Goal: Transaction & Acquisition: Purchase product/service

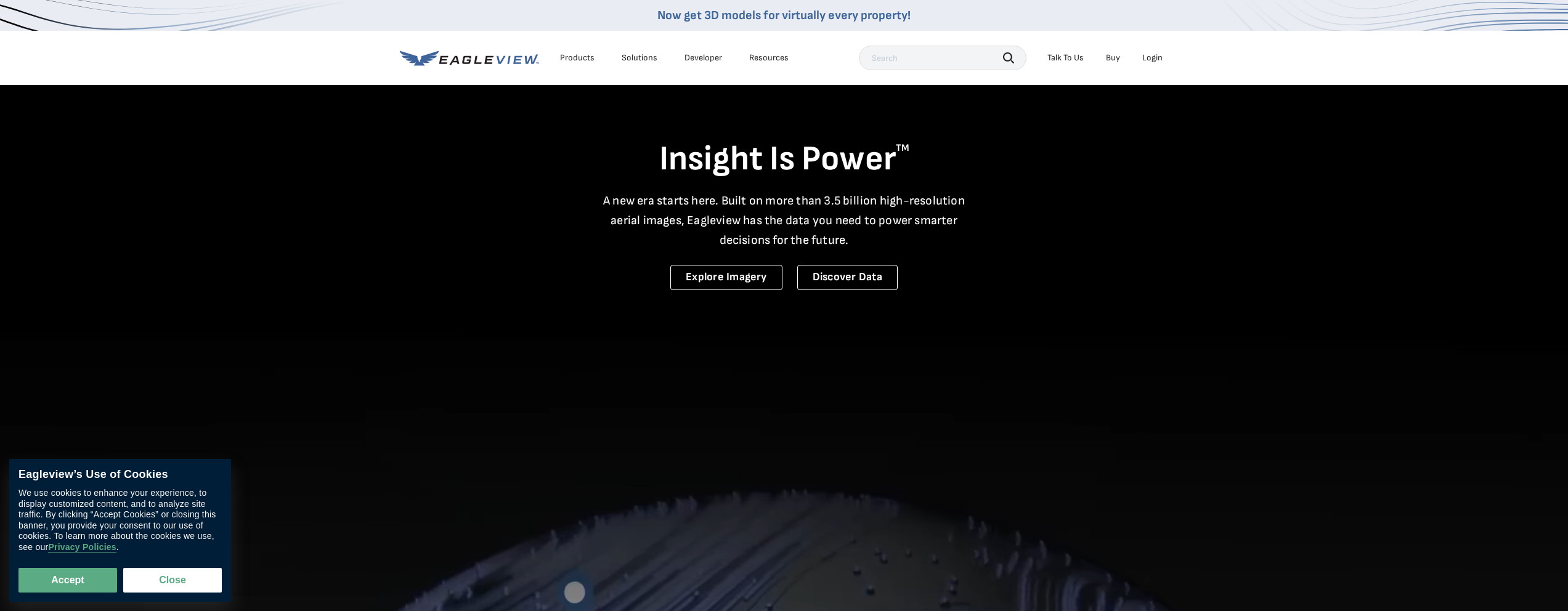
click at [1150, 59] on div "Login" at bounding box center [1153, 57] width 20 height 11
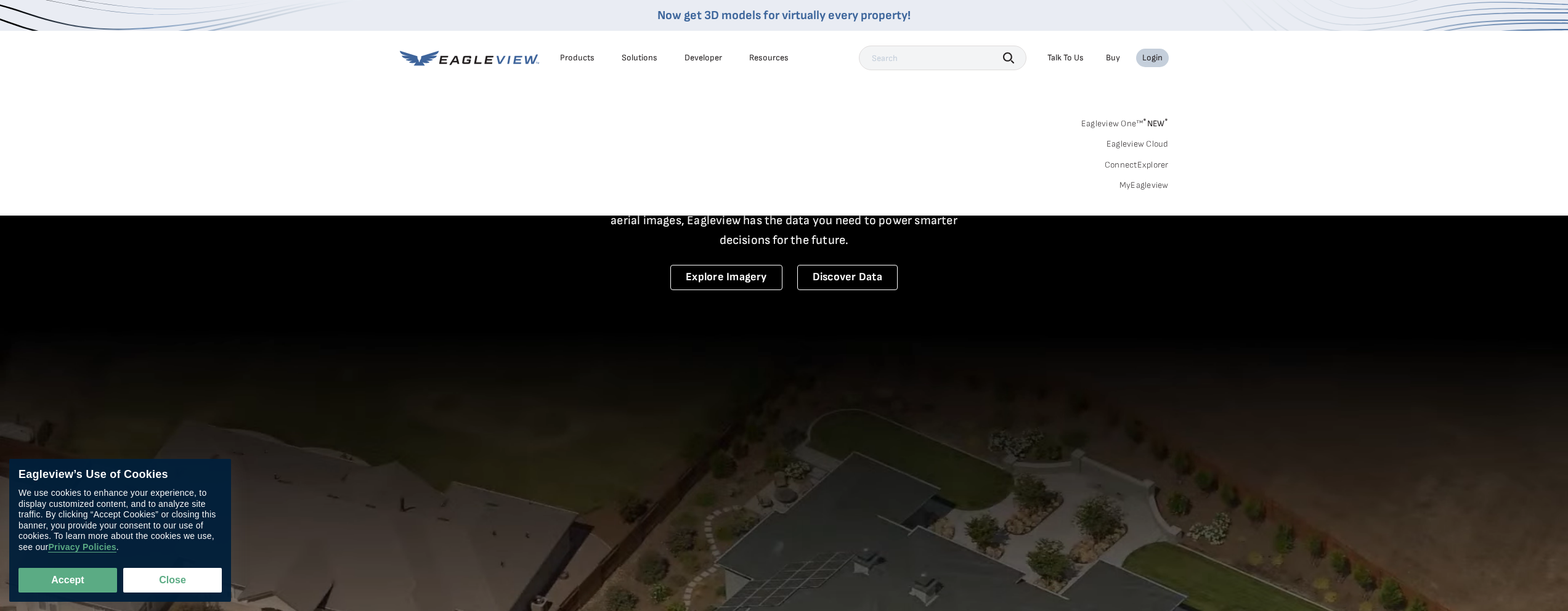
click at [1152, 124] on span "* NEW *" at bounding box center [1155, 123] width 25 height 11
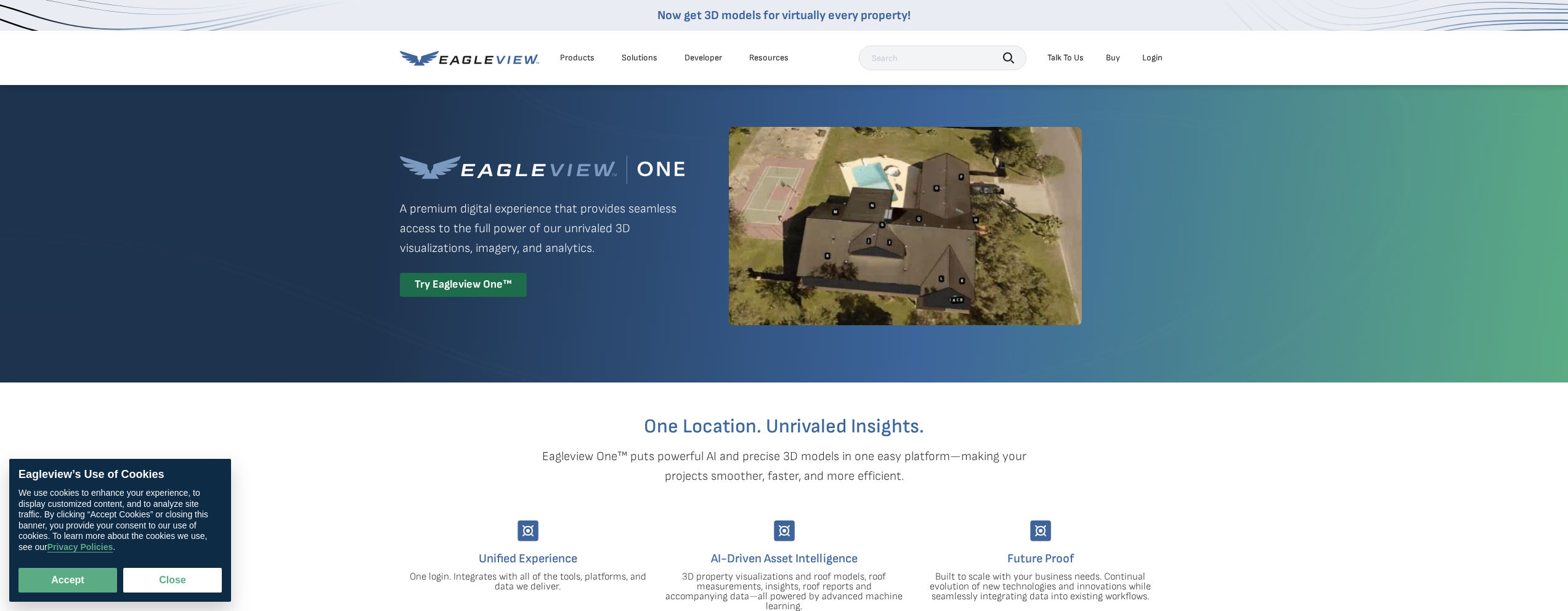
click at [1152, 62] on div "Login" at bounding box center [1153, 57] width 20 height 11
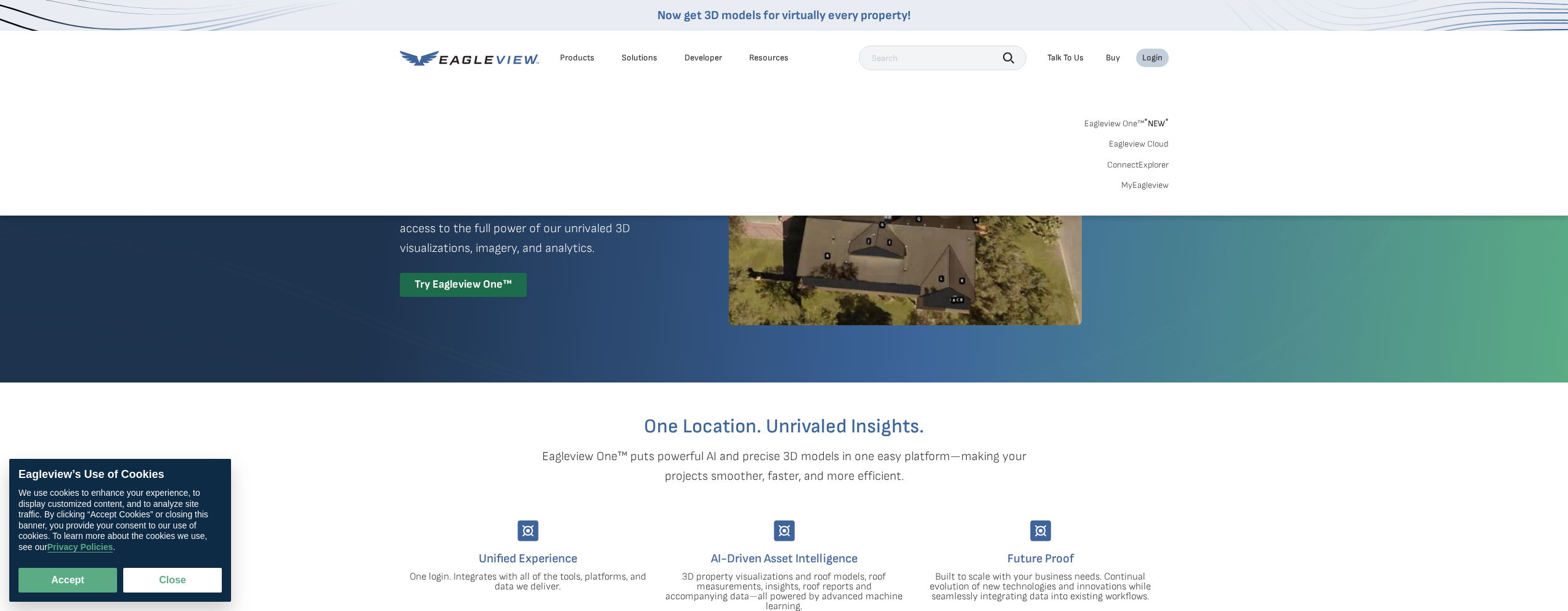
click at [1156, 41] on div "Products Solutions Developer Resources Search Talk To Us Buy Login" at bounding box center [784, 58] width 769 height 54
click at [1158, 59] on div "Login" at bounding box center [1153, 57] width 20 height 11
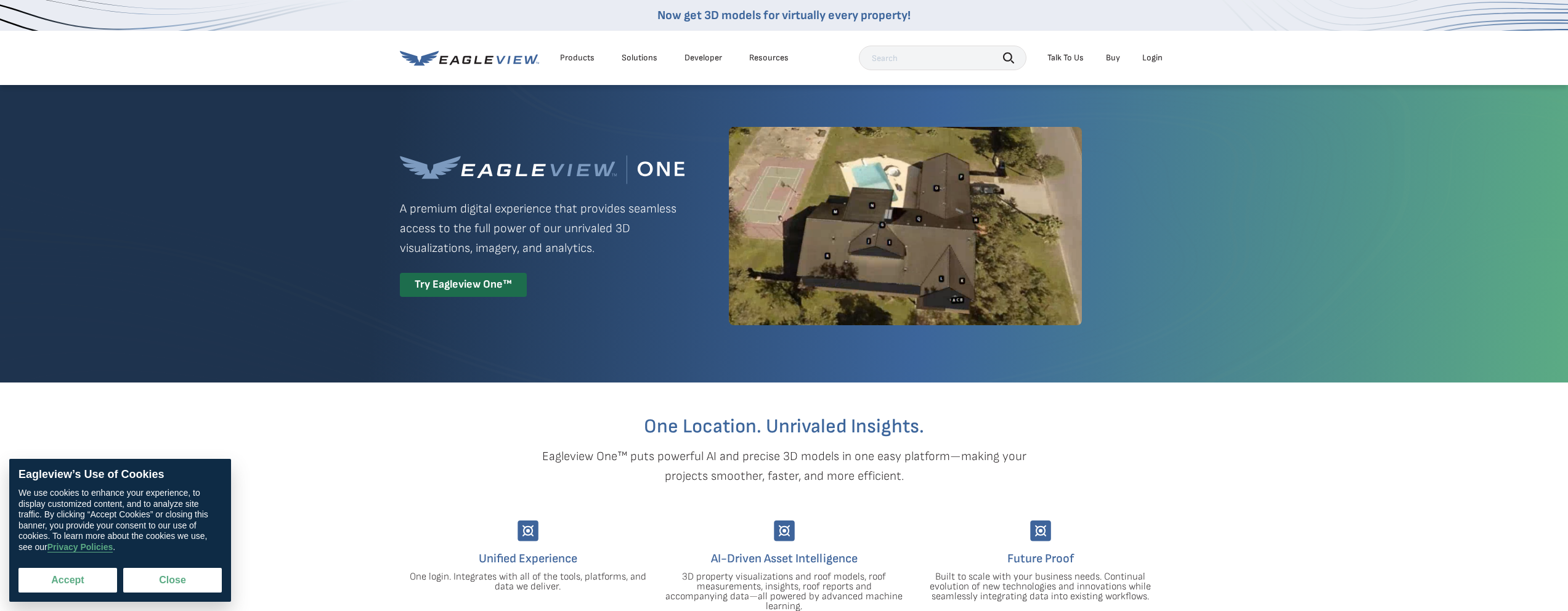
click at [93, 576] on button "Accept" at bounding box center [68, 580] width 99 height 24
checkbox input "true"
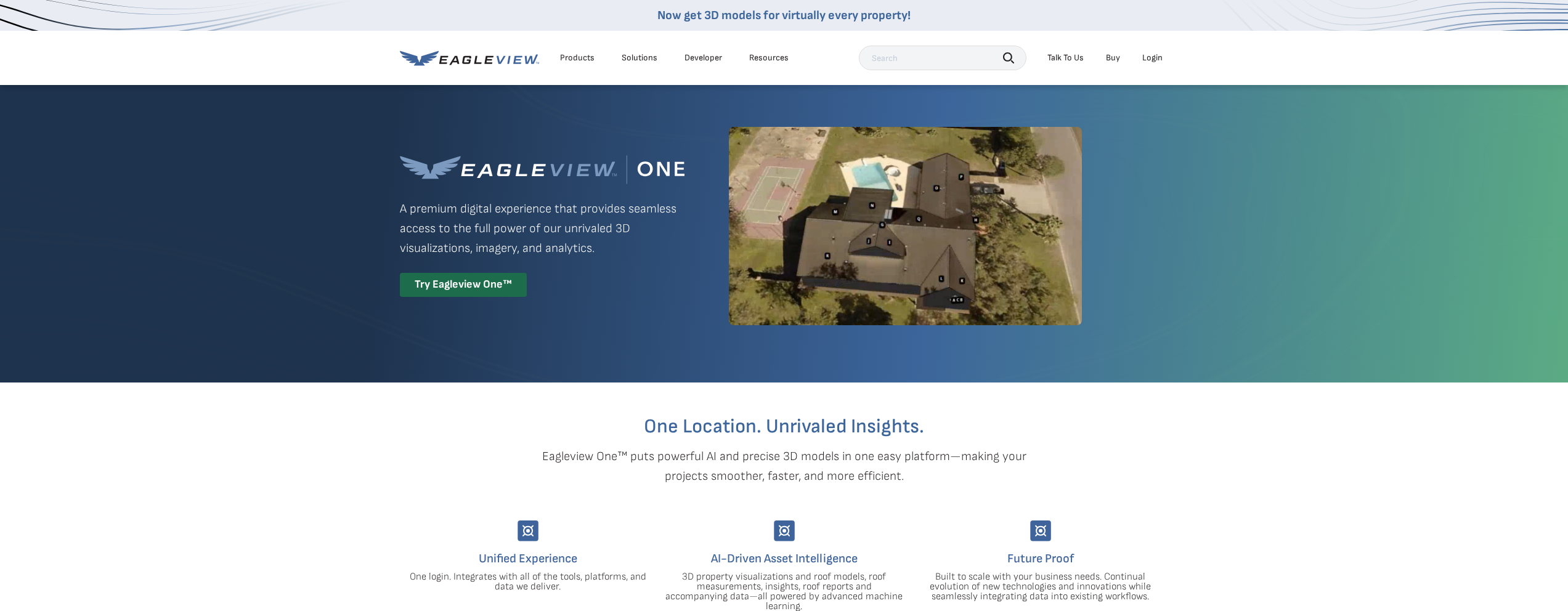
click at [1151, 62] on div "Login" at bounding box center [1153, 57] width 20 height 11
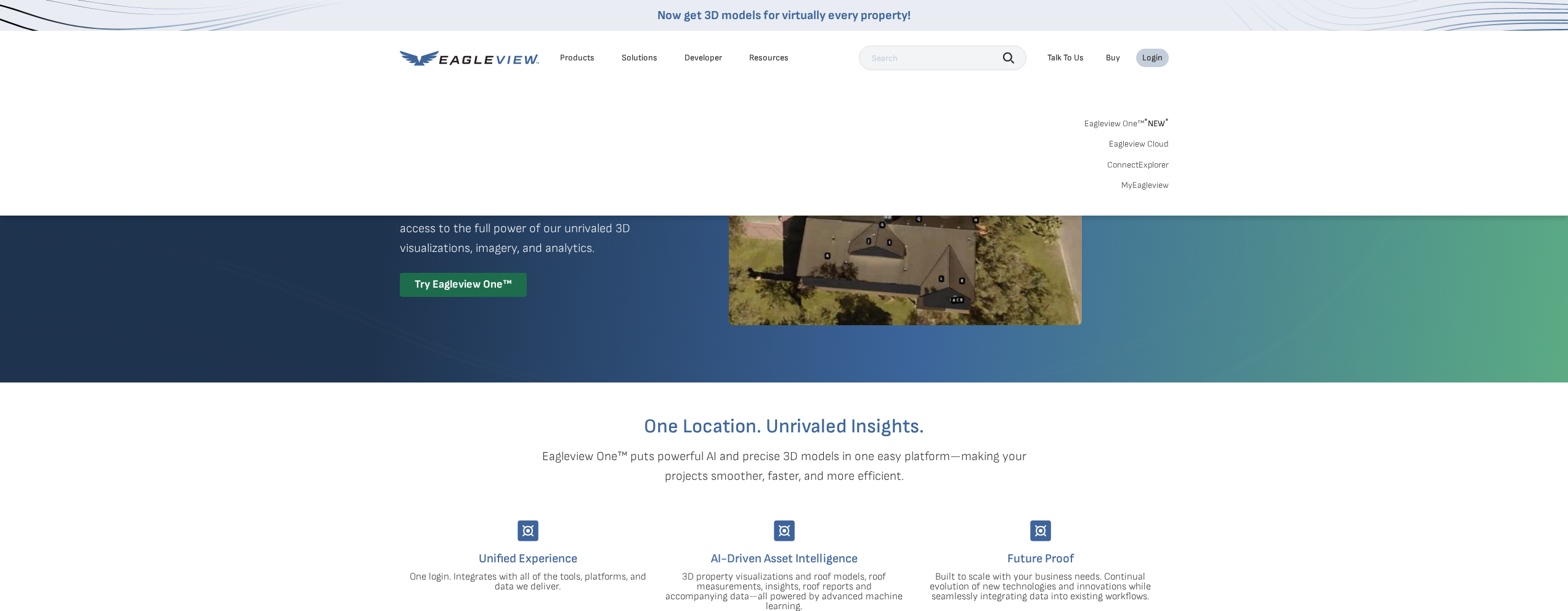
click at [1130, 184] on link "MyEagleview" at bounding box center [1145, 185] width 47 height 11
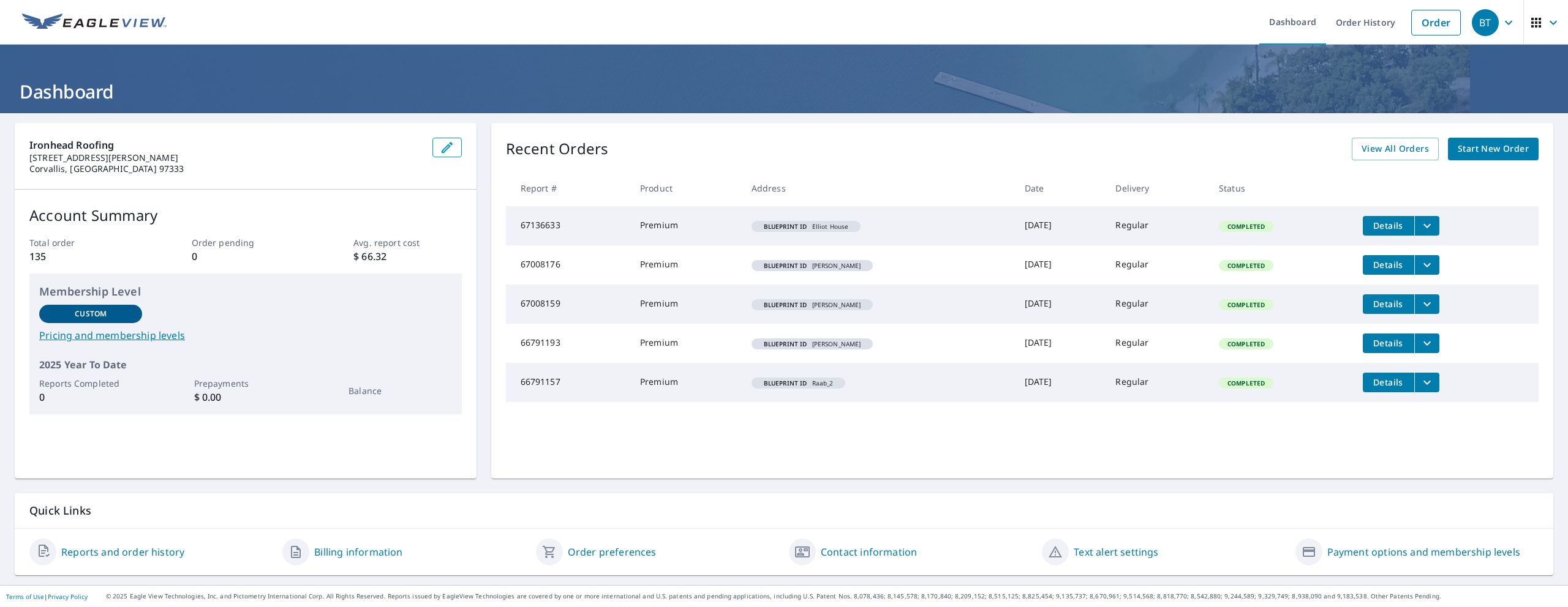
click at [1464, 151] on span "Start New Order" at bounding box center [1493, 149] width 71 height 16
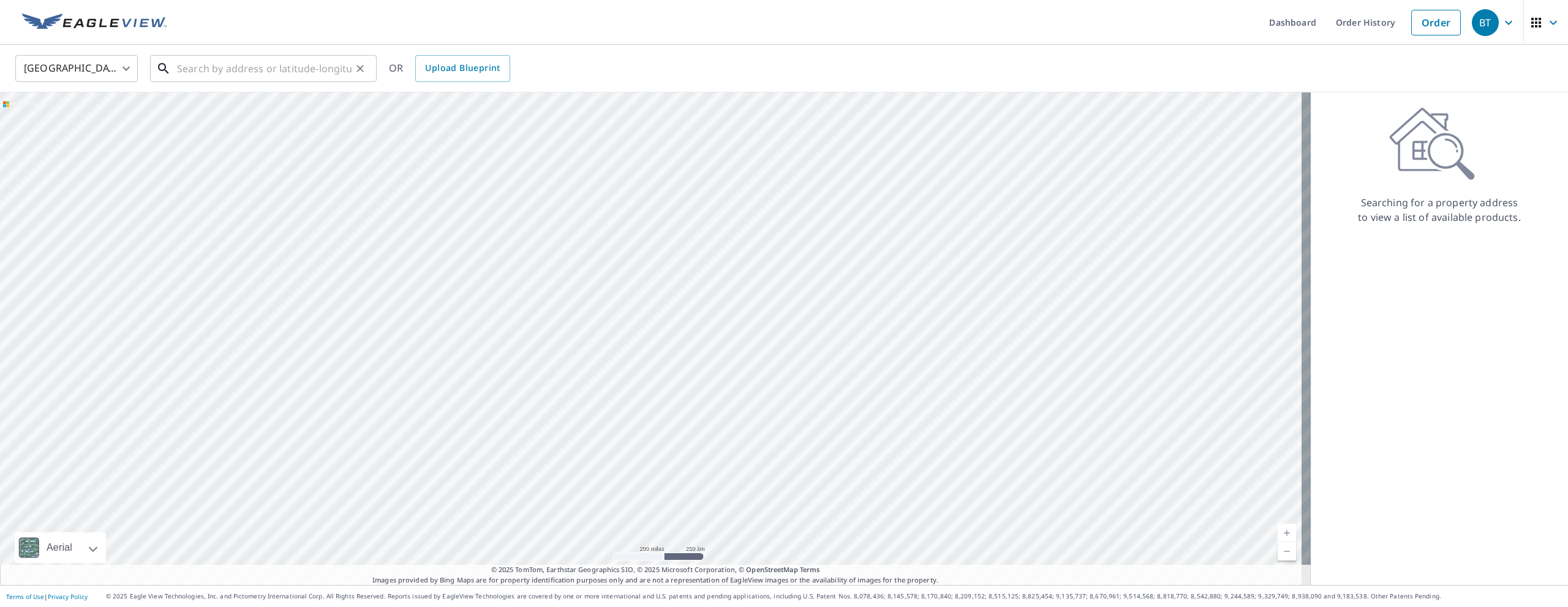
click at [282, 70] on input "text" at bounding box center [264, 68] width 174 height 34
click at [367, 25] on ul "Dashboard Order History Order" at bounding box center [820, 22] width 1293 height 45
click at [231, 26] on ul "Dashboard Order History Order" at bounding box center [820, 22] width 1293 height 45
click at [226, 71] on input "text" at bounding box center [264, 68] width 174 height 34
click at [381, 17] on ul "Dashboard Order History Order" at bounding box center [820, 22] width 1293 height 45
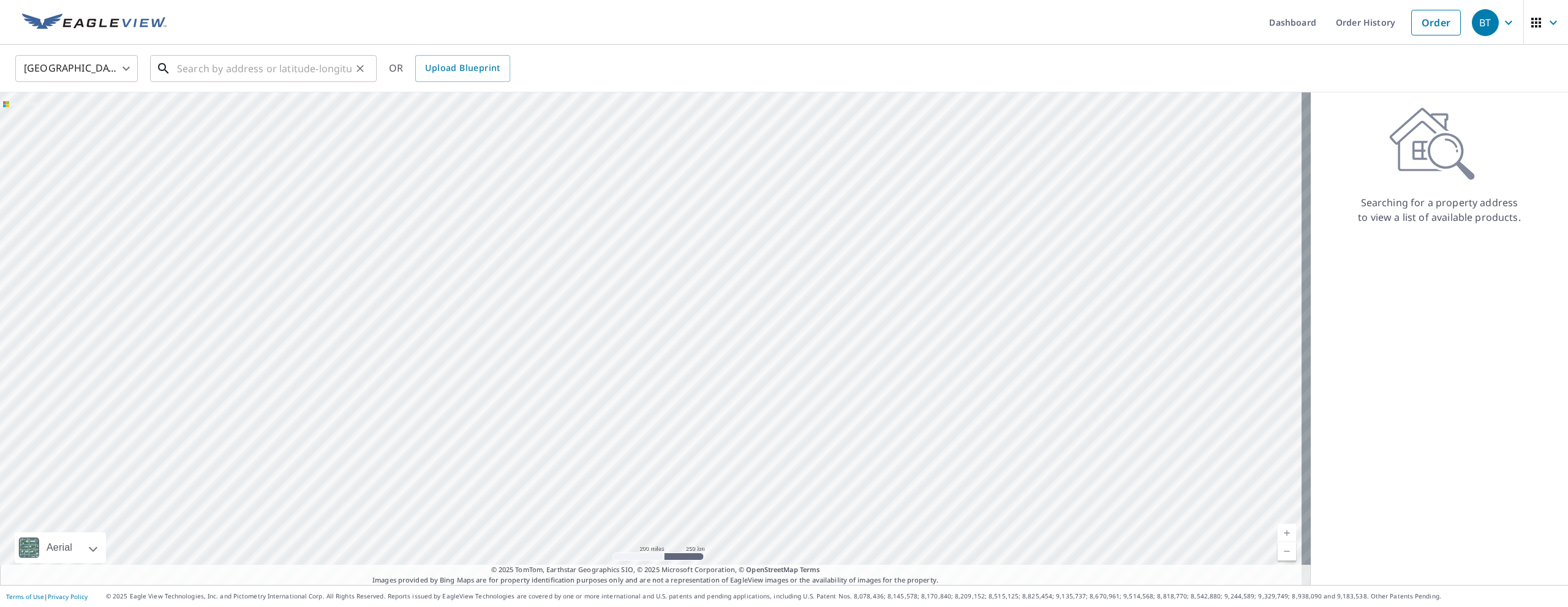
click at [199, 73] on input "text" at bounding box center [264, 68] width 174 height 34
click at [463, 76] on link "Upload Blueprint" at bounding box center [462, 68] width 94 height 27
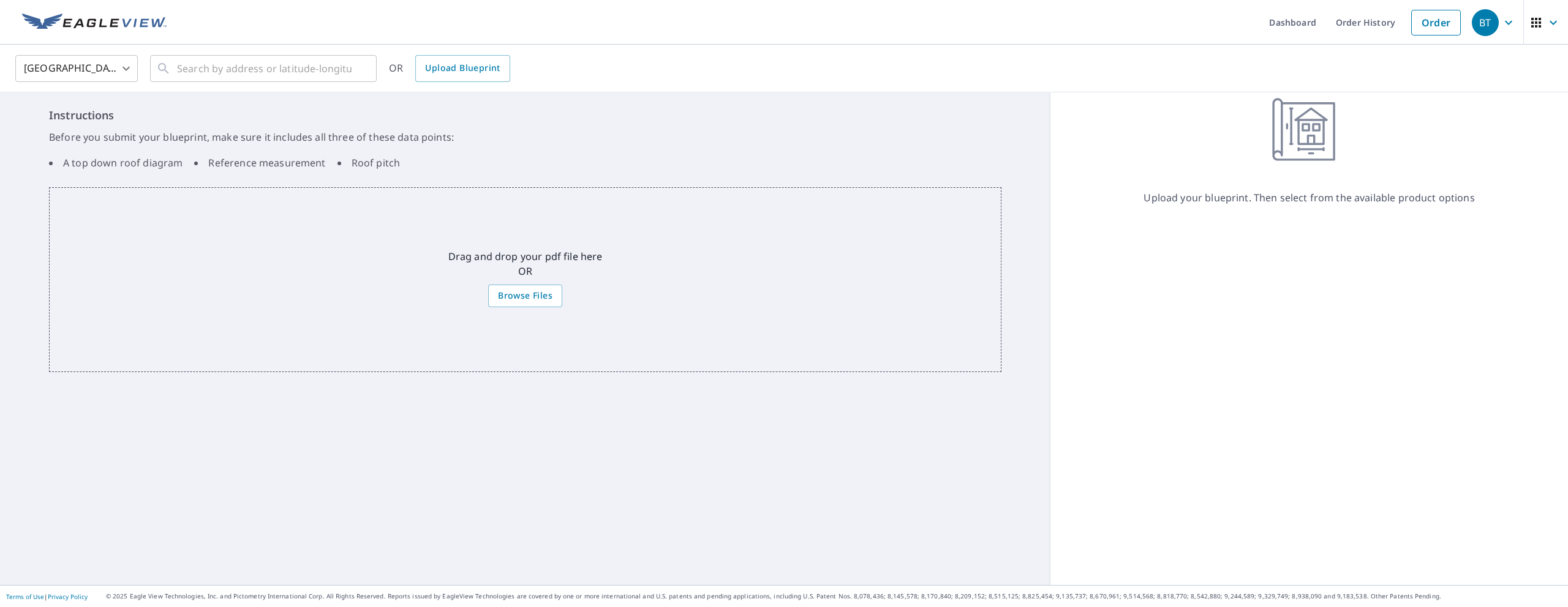
click at [1235, 277] on div "Upload your blueprint. Then select from the available product options" at bounding box center [1309, 339] width 518 height 492
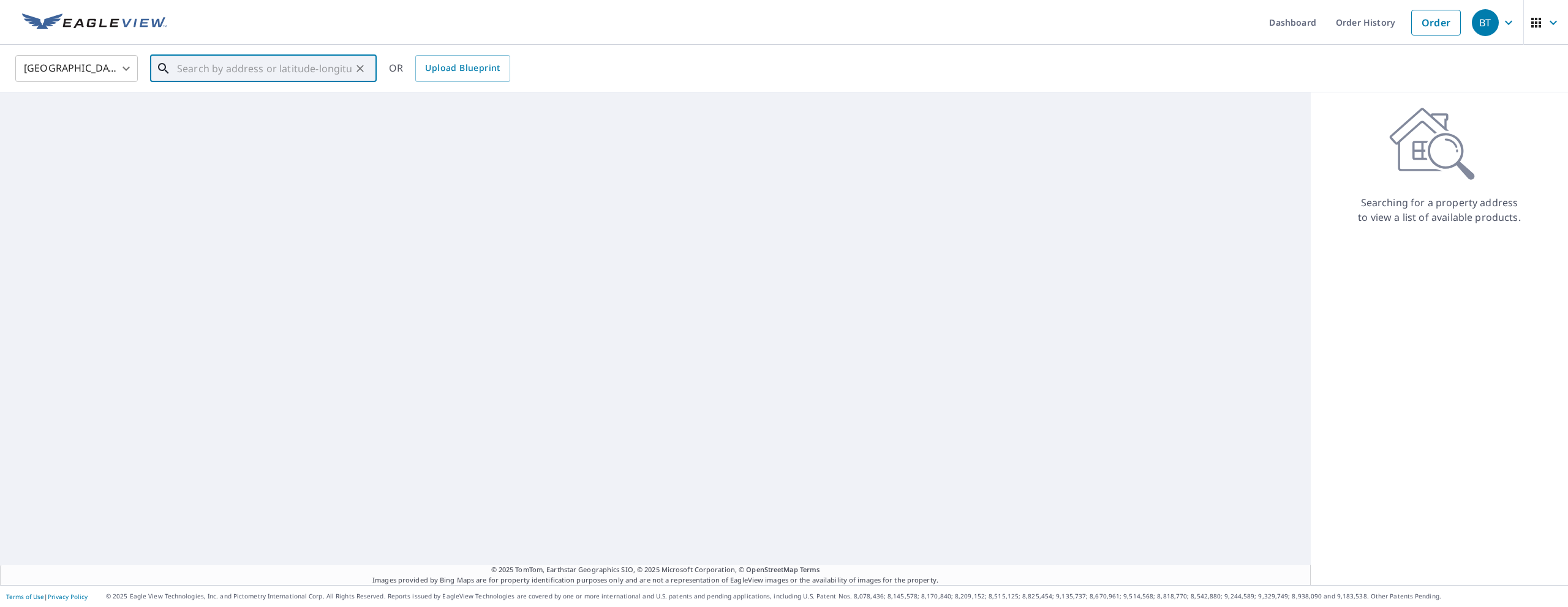
click at [274, 97] on div "United States [GEOGRAPHIC_DATA] ​ ​ OR Upload Blueprint © 2025 TomTom, Earthsta…" at bounding box center [784, 315] width 1568 height 540
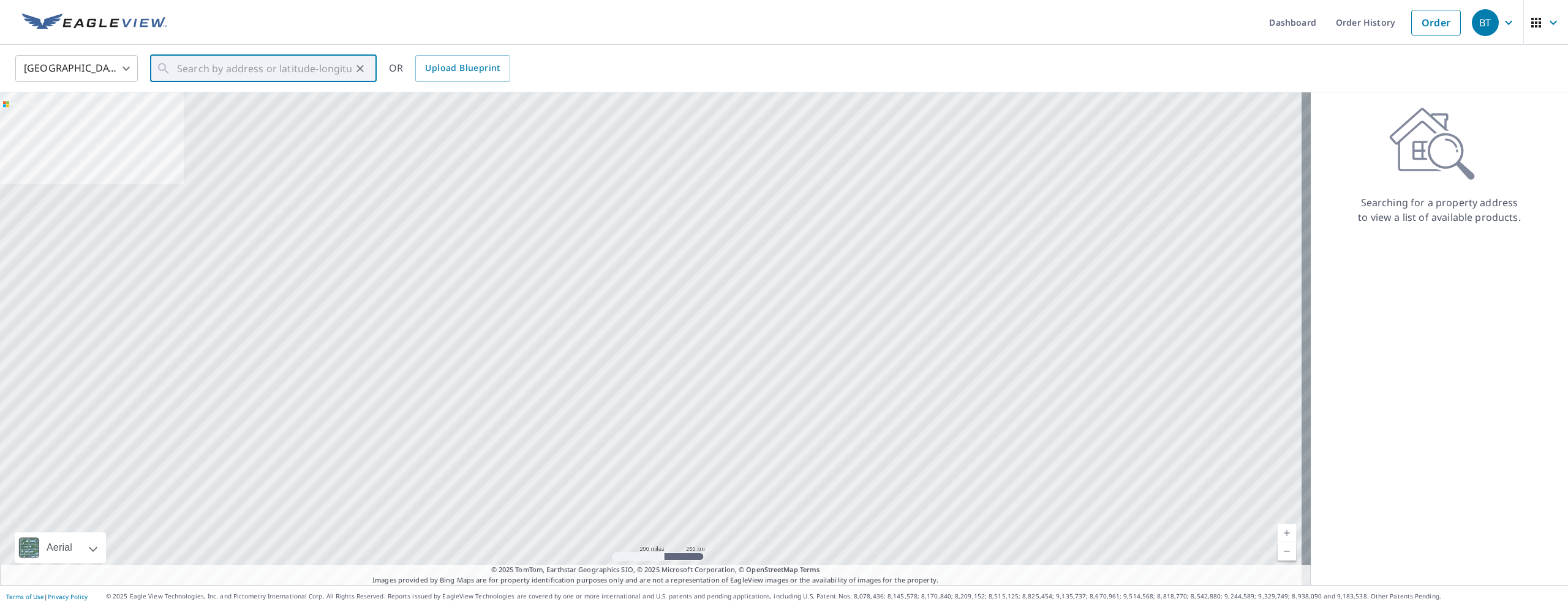
click at [646, 55] on div "United States [GEOGRAPHIC_DATA] ​ ​ OR Upload Blueprint" at bounding box center [780, 68] width 1547 height 28
click at [484, 79] on link "Upload Blueprint" at bounding box center [462, 68] width 94 height 27
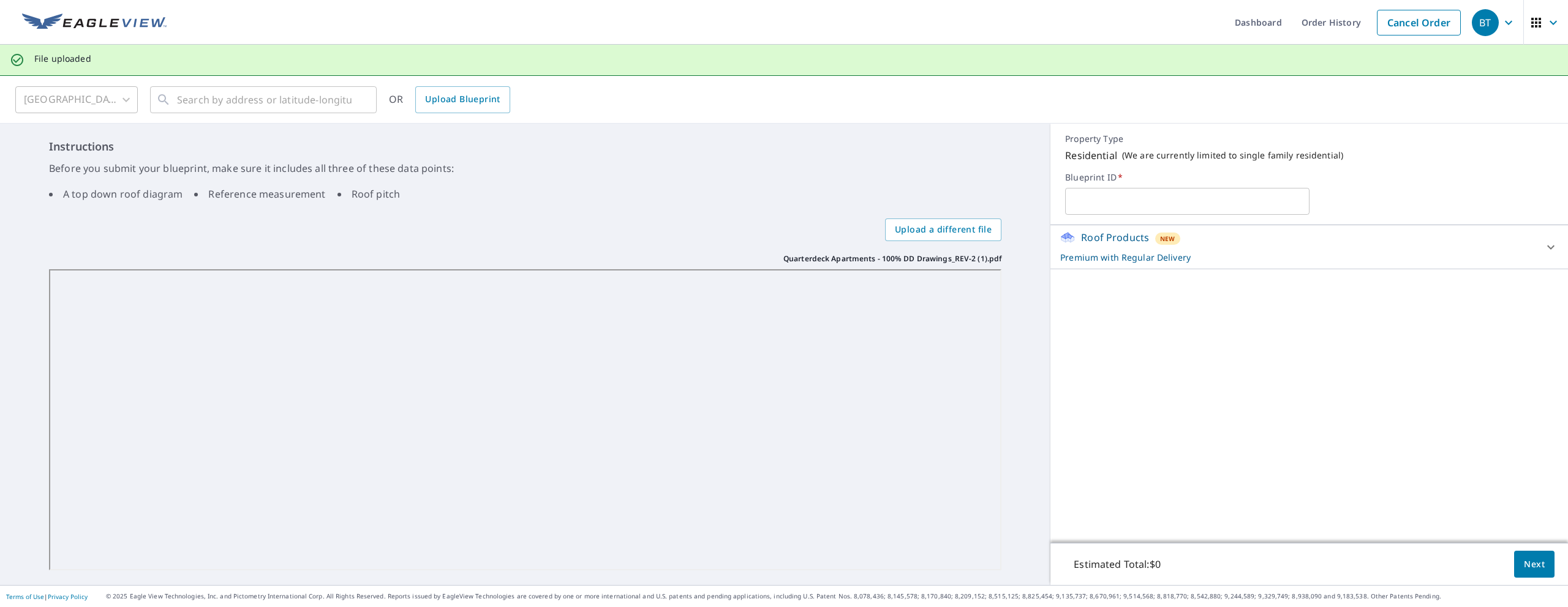
click at [1106, 198] on input "text" at bounding box center [1187, 201] width 244 height 34
type input "quarterdeck"
click at [1140, 345] on div "Roof Products New Premium with Regular Delivery Premium $0 Delivery Regular $0 …" at bounding box center [1309, 384] width 518 height 317
click at [1547, 247] on icon at bounding box center [1551, 247] width 7 height 4
click at [1503, 173] on label "Blueprint ID   *" at bounding box center [1309, 177] width 488 height 11
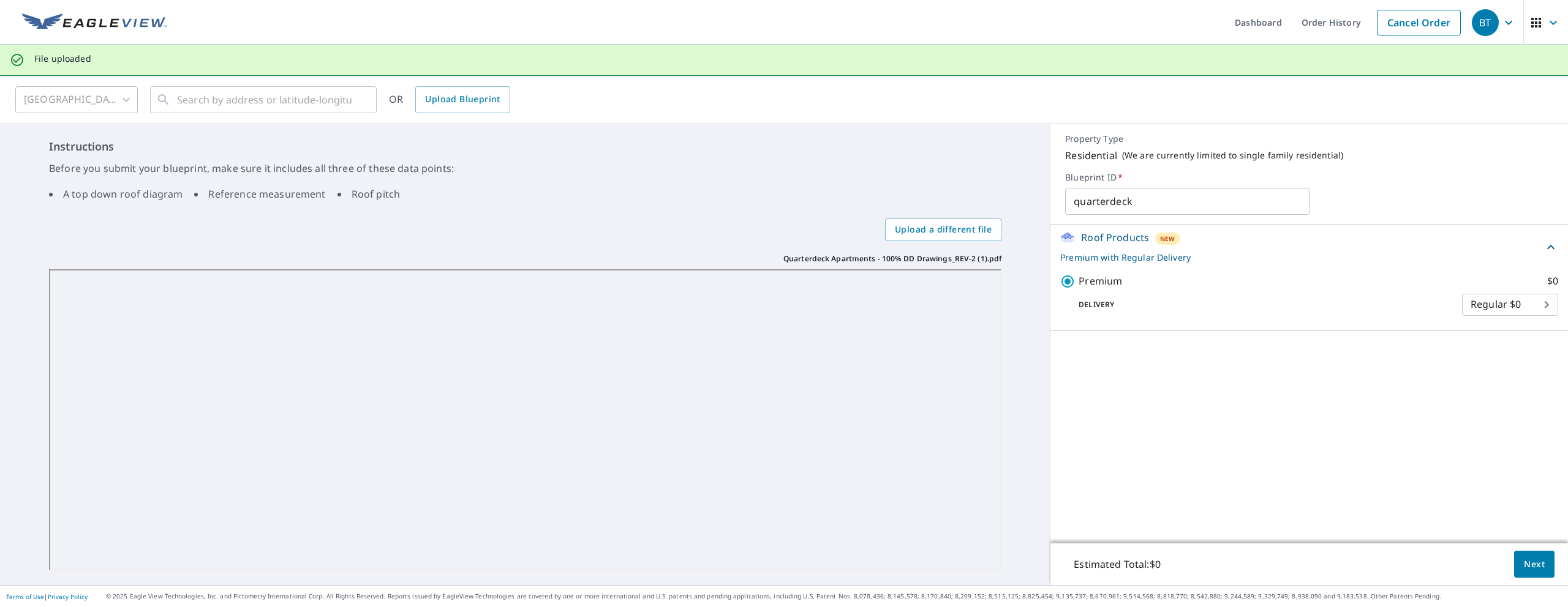
click at [1546, 570] on div "Estimated Total: $0 Next" at bounding box center [1309, 564] width 518 height 43
click at [1524, 571] on span "Next" at bounding box center [1534, 565] width 21 height 16
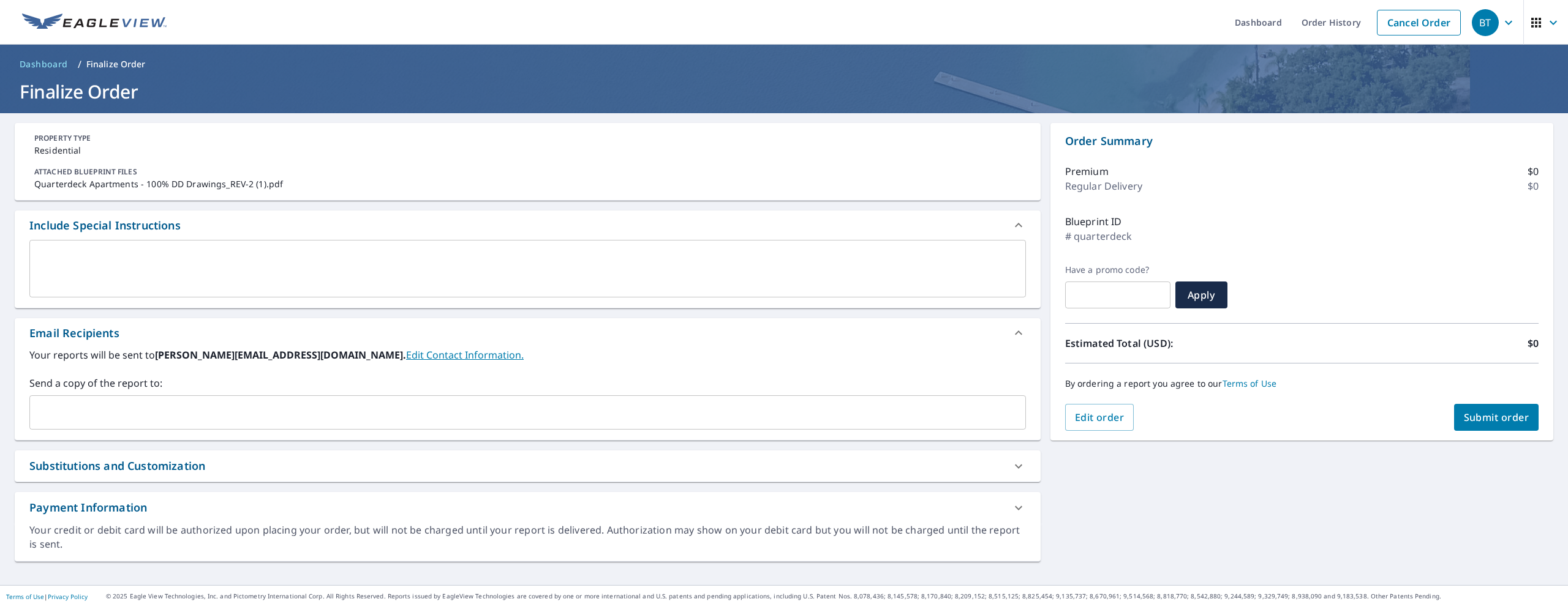
click at [176, 263] on textarea at bounding box center [527, 269] width 979 height 35
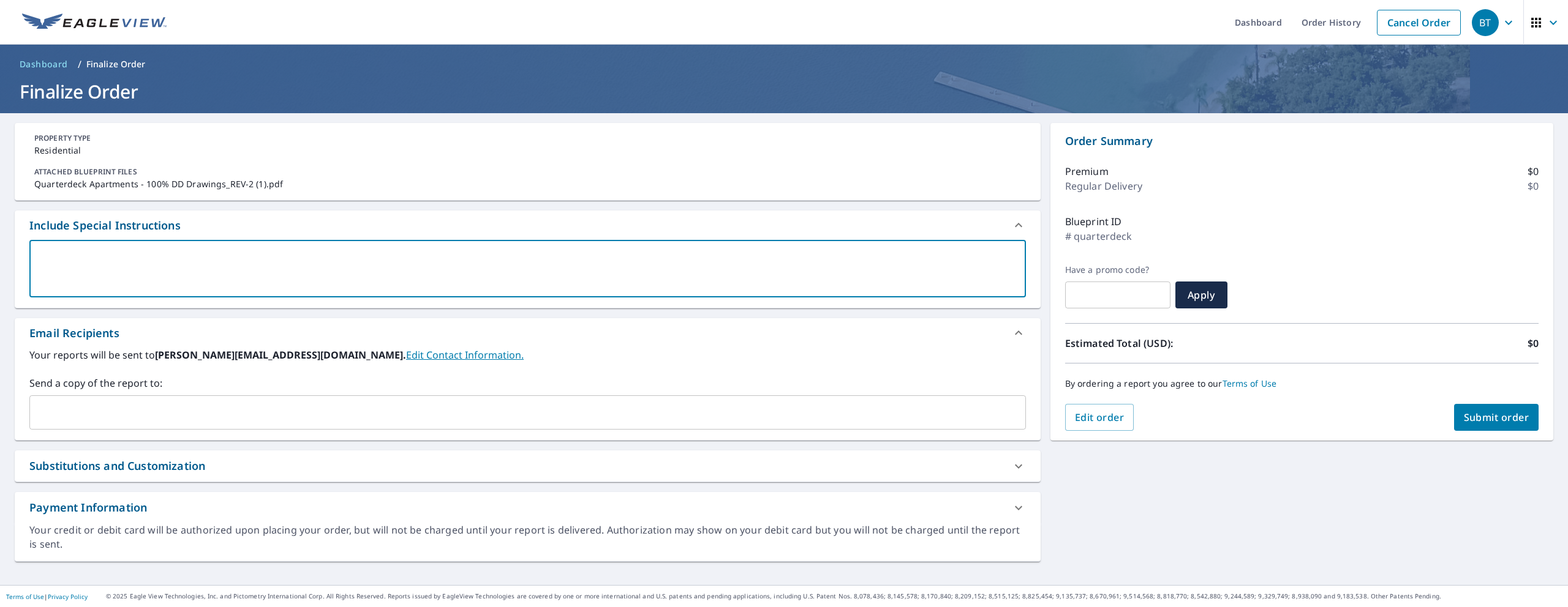
type textarea "t"
type textarea "x"
type textarea "to"
type textarea "x"
type textarea "tot"
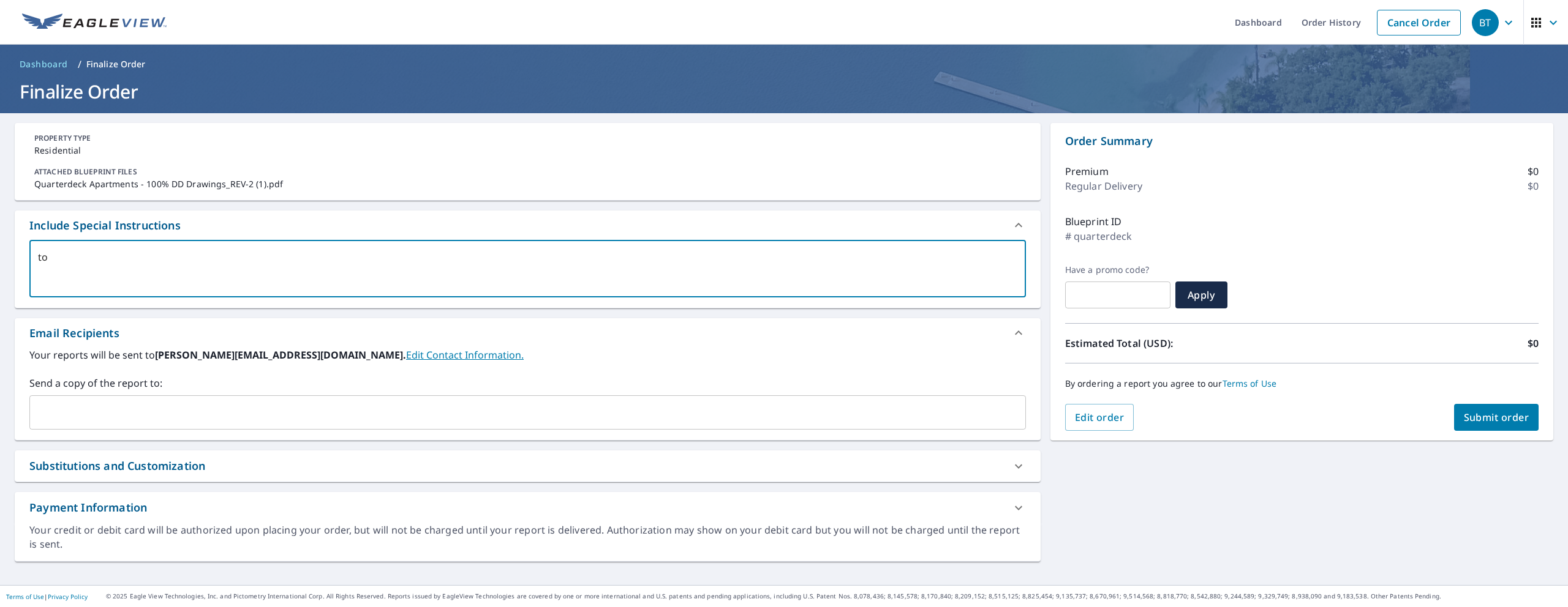
type textarea "x"
type textarea "tota"
type textarea "x"
type textarea "total"
type textarea "x"
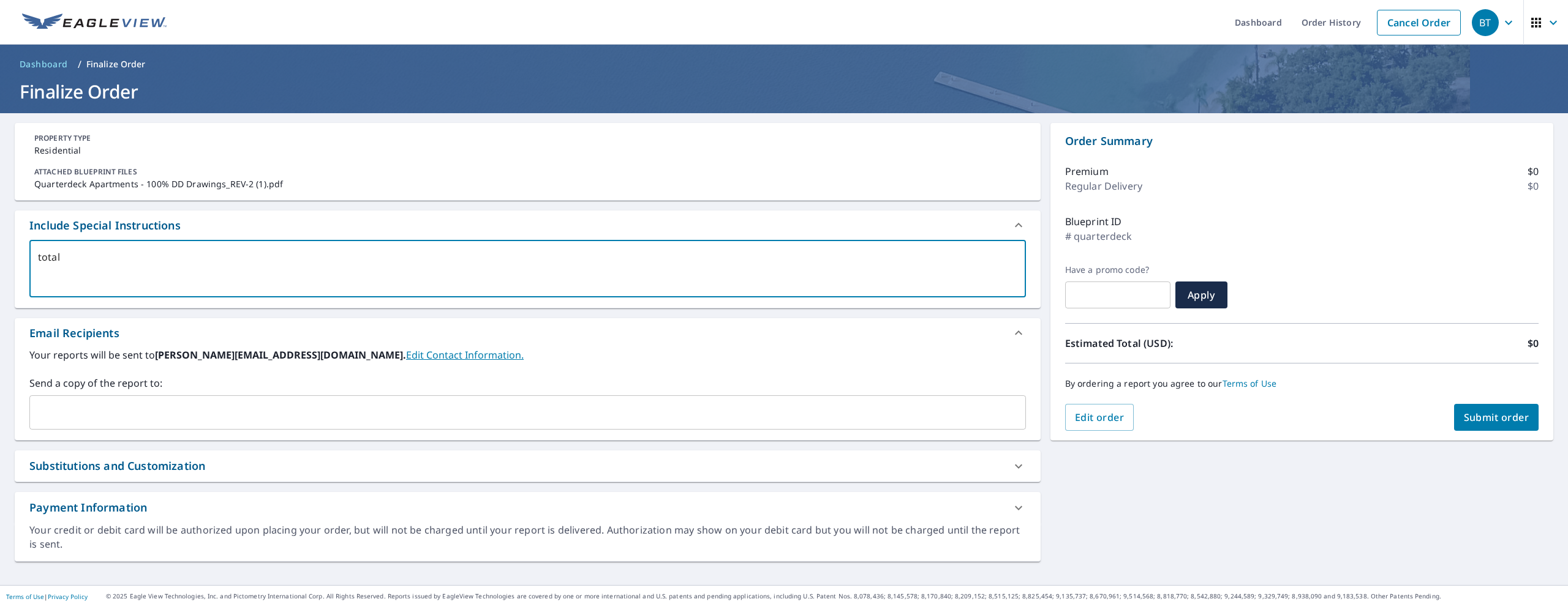
type textarea "total"
type textarea "x"
type textarea "total o"
type textarea "x"
type textarea "total of"
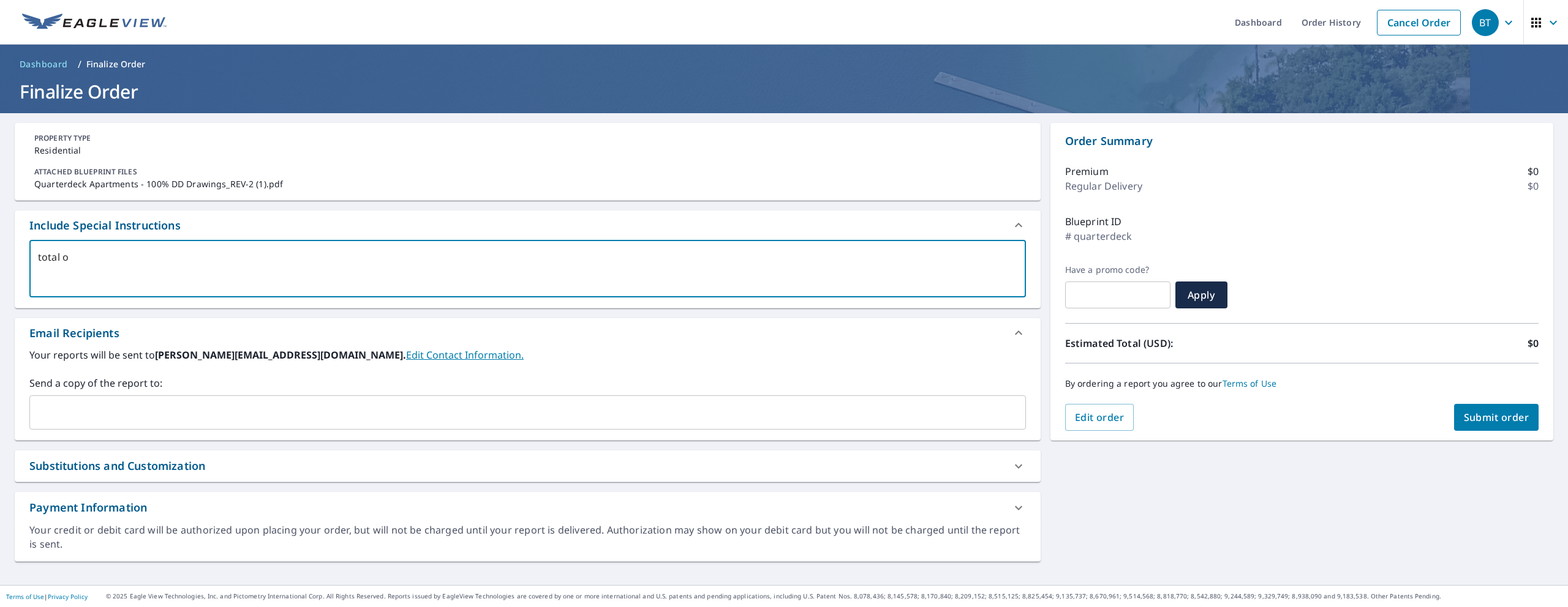
type textarea "x"
type textarea "total of"
type textarea "x"
type textarea "total of s"
type textarea "x"
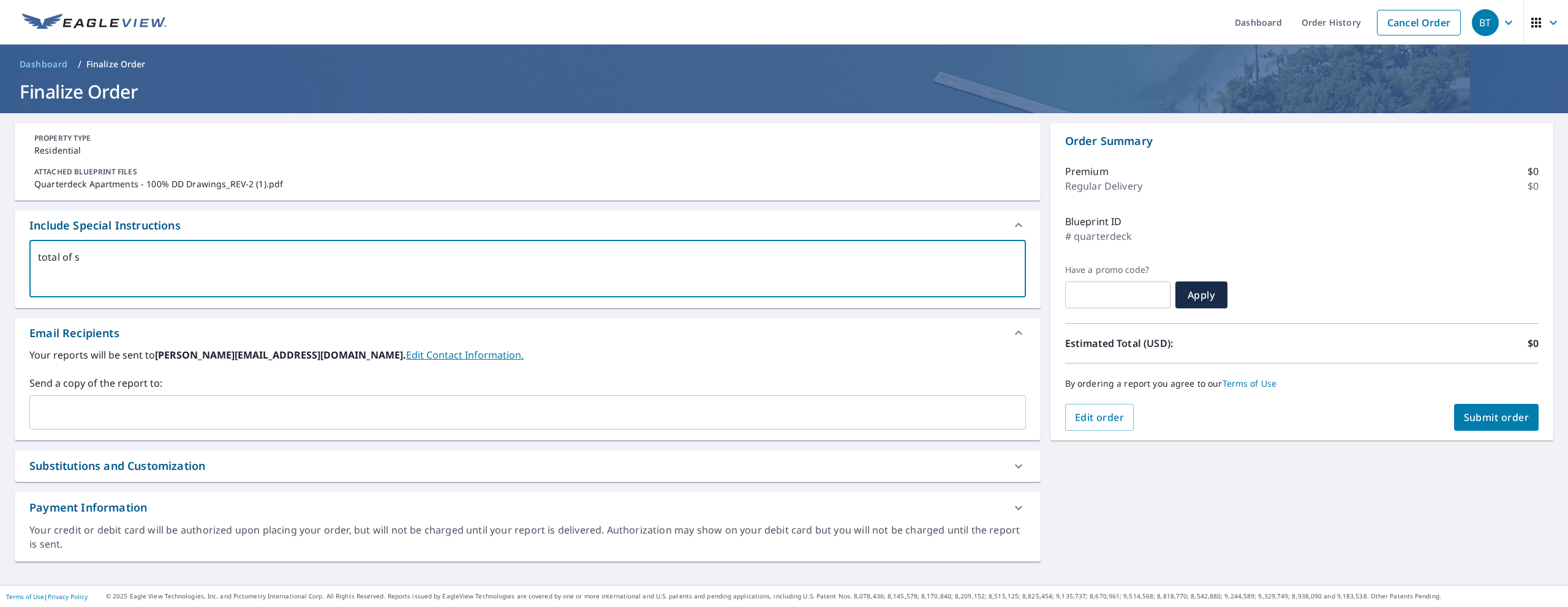
type textarea "total of si"
type textarea "x"
type textarea "total of six"
type textarea "x"
type textarea "total of six"
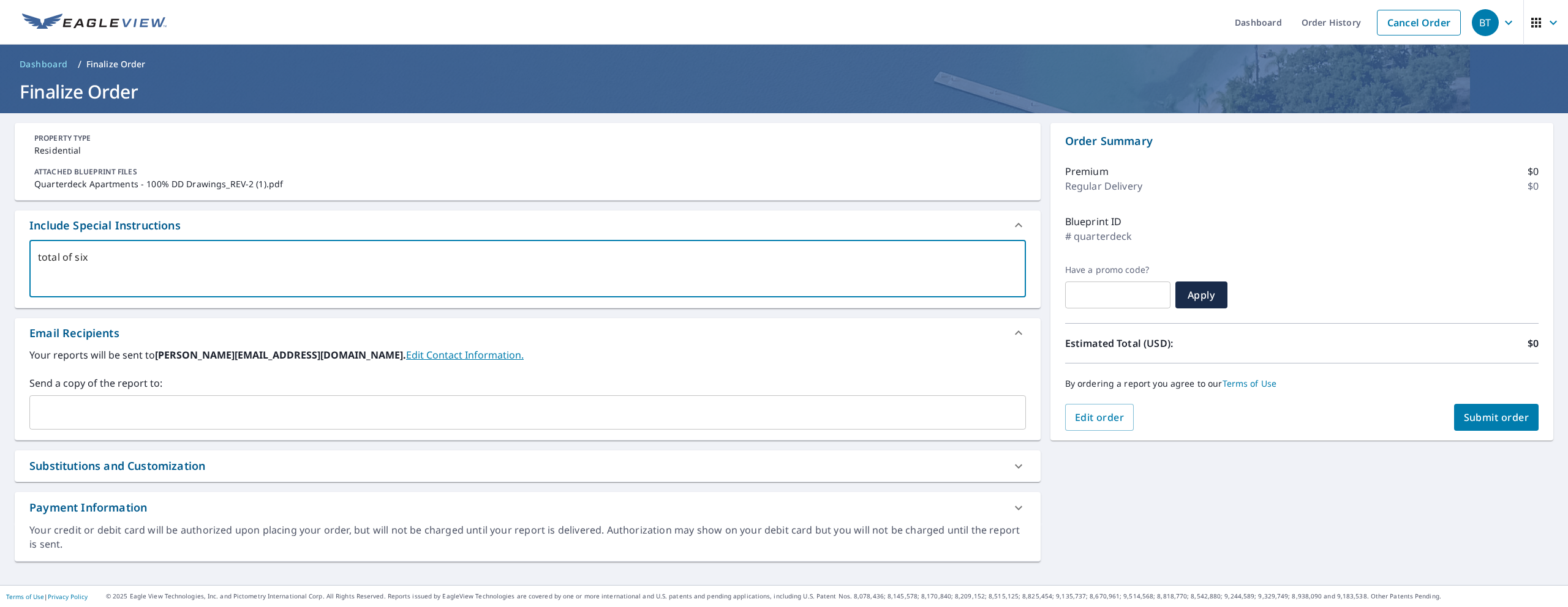
type textarea "x"
type textarea "total of six b"
type textarea "x"
type textarea "total of six bu"
type textarea "x"
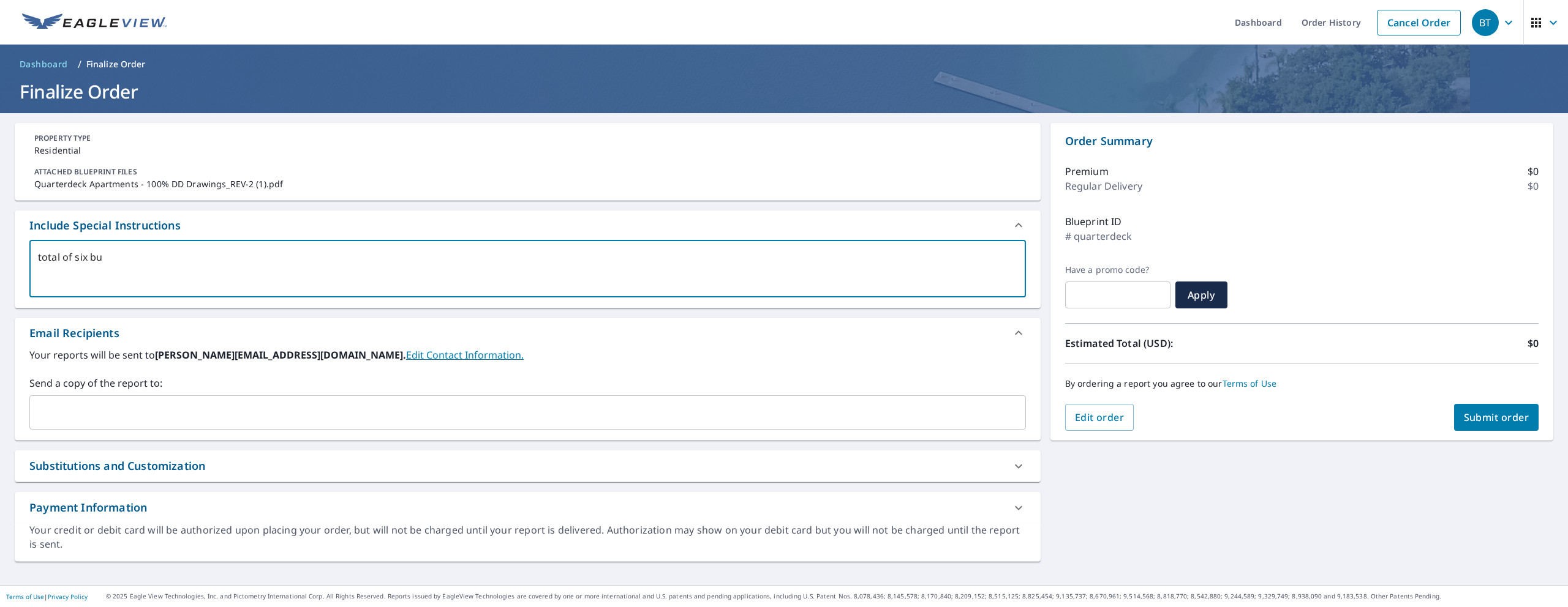
type textarea "total of six [PERSON_NAME]"
type textarea "x"
type textarea "total of six buil"
type textarea "x"
type textarea "total of six buili"
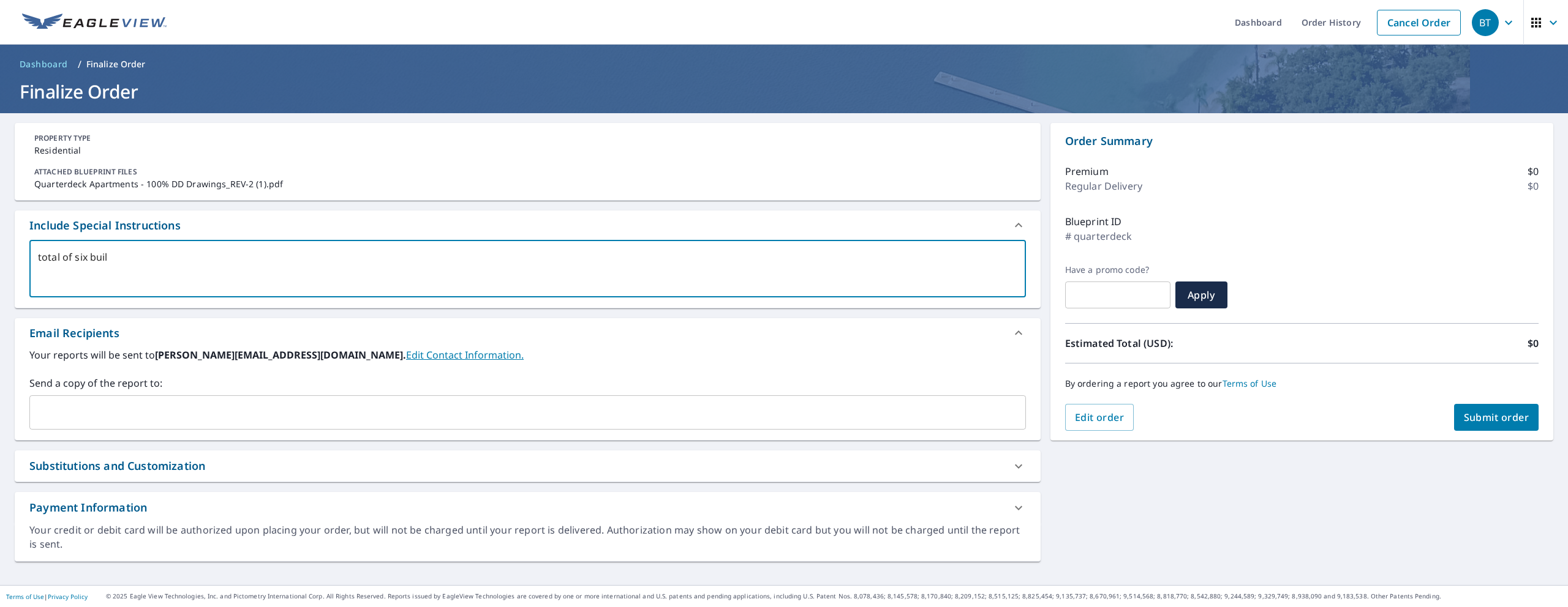
type textarea "x"
type textarea "total of six builin"
type textarea "x"
type textarea "total of six buili"
type textarea "x"
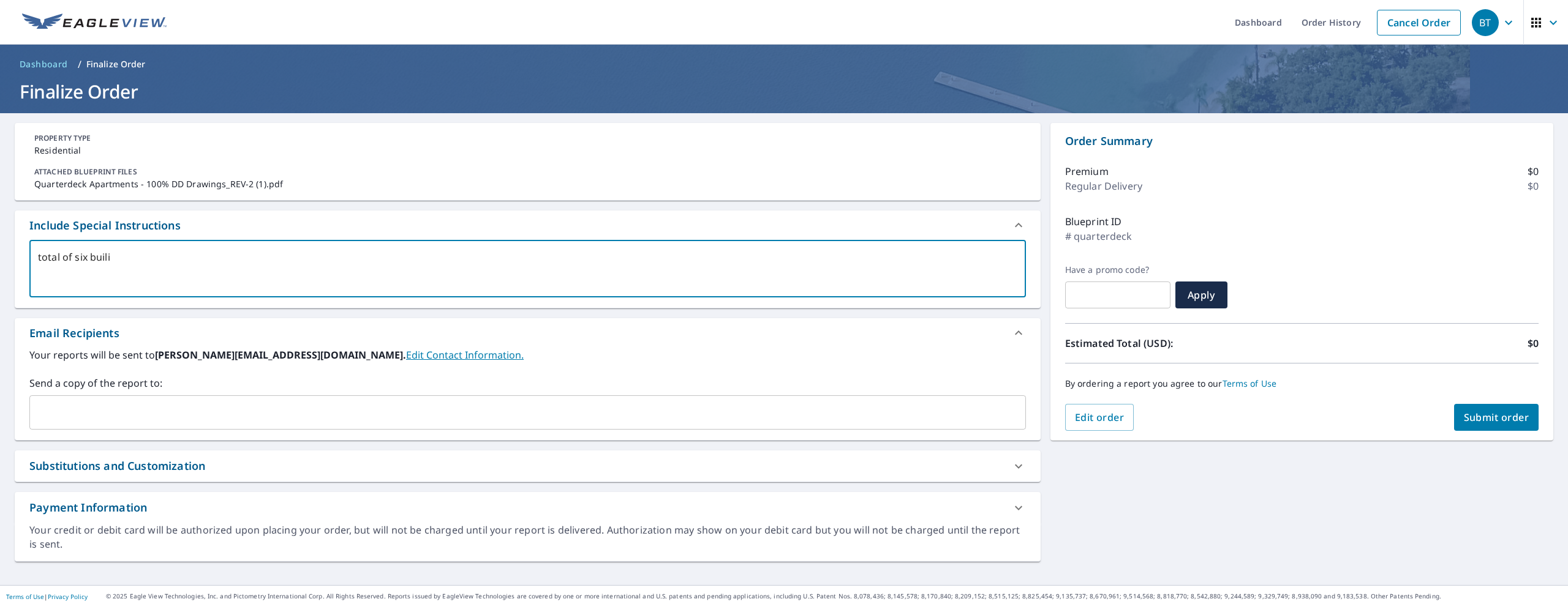
type textarea "total of six buil"
type textarea "x"
type textarea "total of six build"
type textarea "x"
type textarea "total of six buildi"
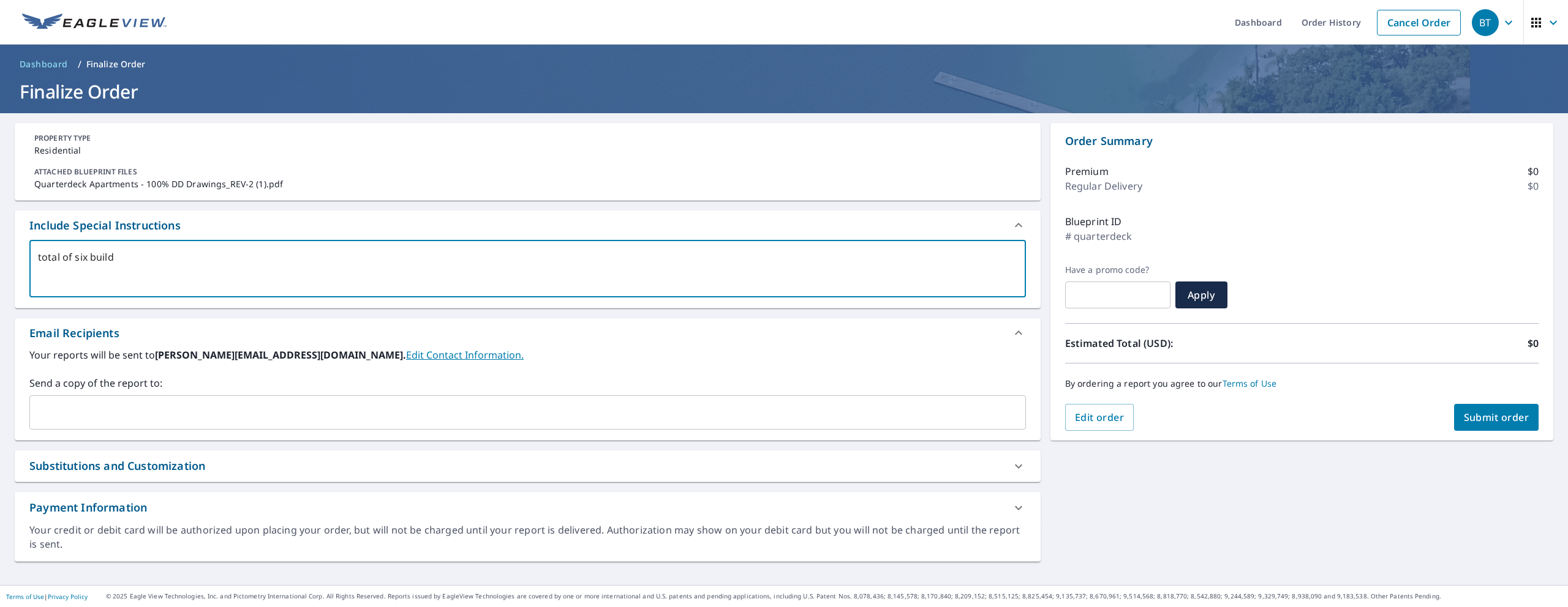
type textarea "x"
type textarea "total of six buildin"
type textarea "x"
type textarea "total of six building"
type textarea "x"
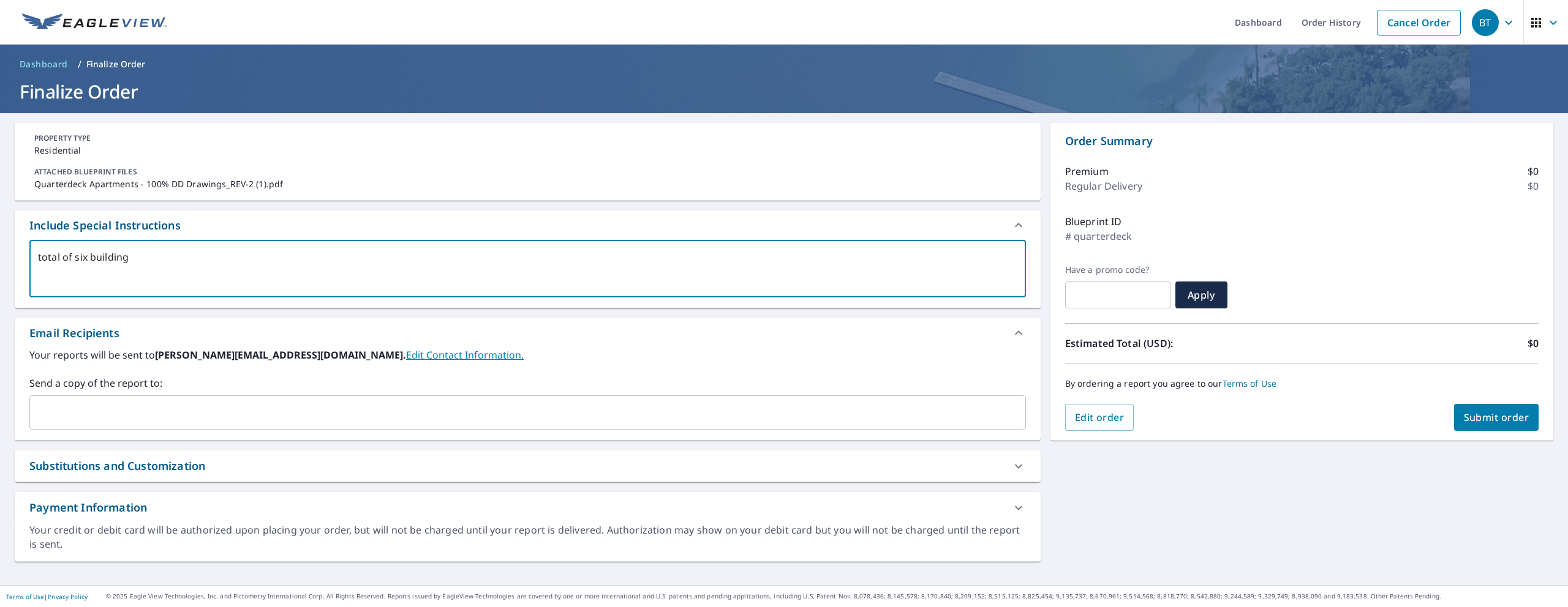
type textarea "total of six buildings"
type textarea "x"
type textarea "total of six buildings."
type textarea "x"
type textarea "total of six buildings."
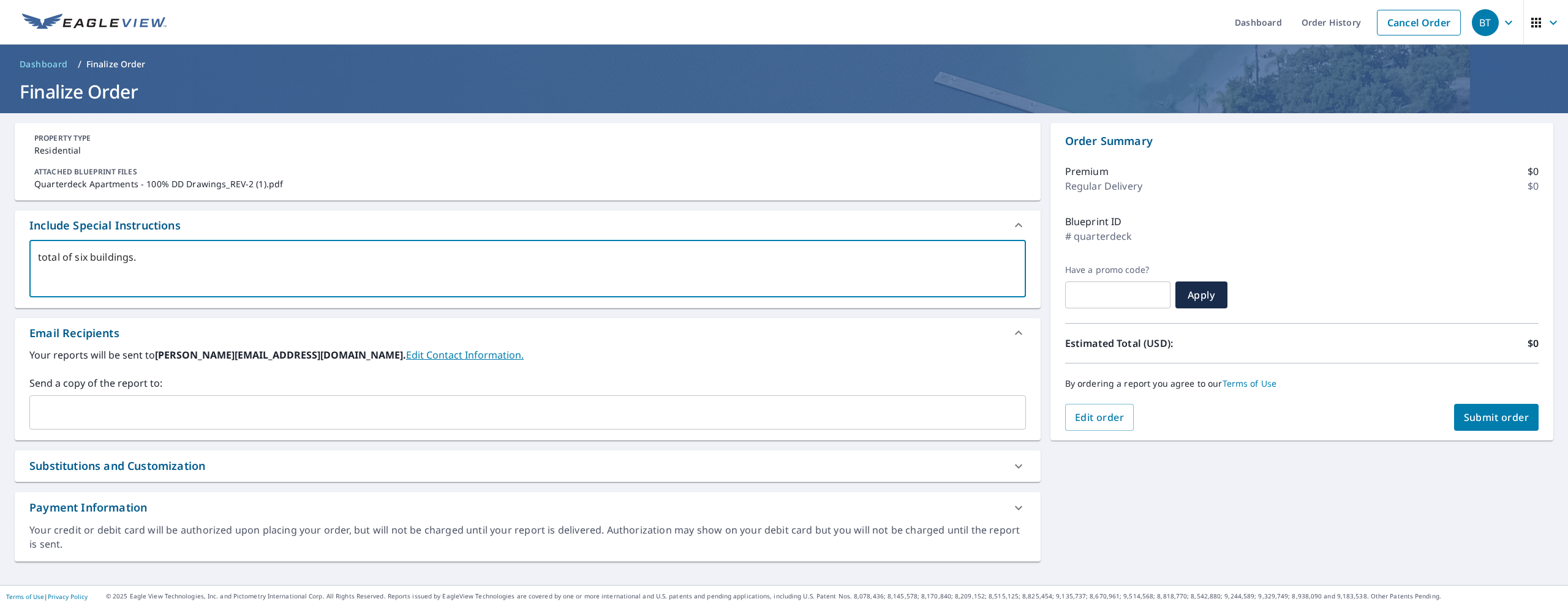
type textarea "x"
type textarea "total of six buildings. b"
type textarea "x"
type textarea "total of six buildings."
type textarea "x"
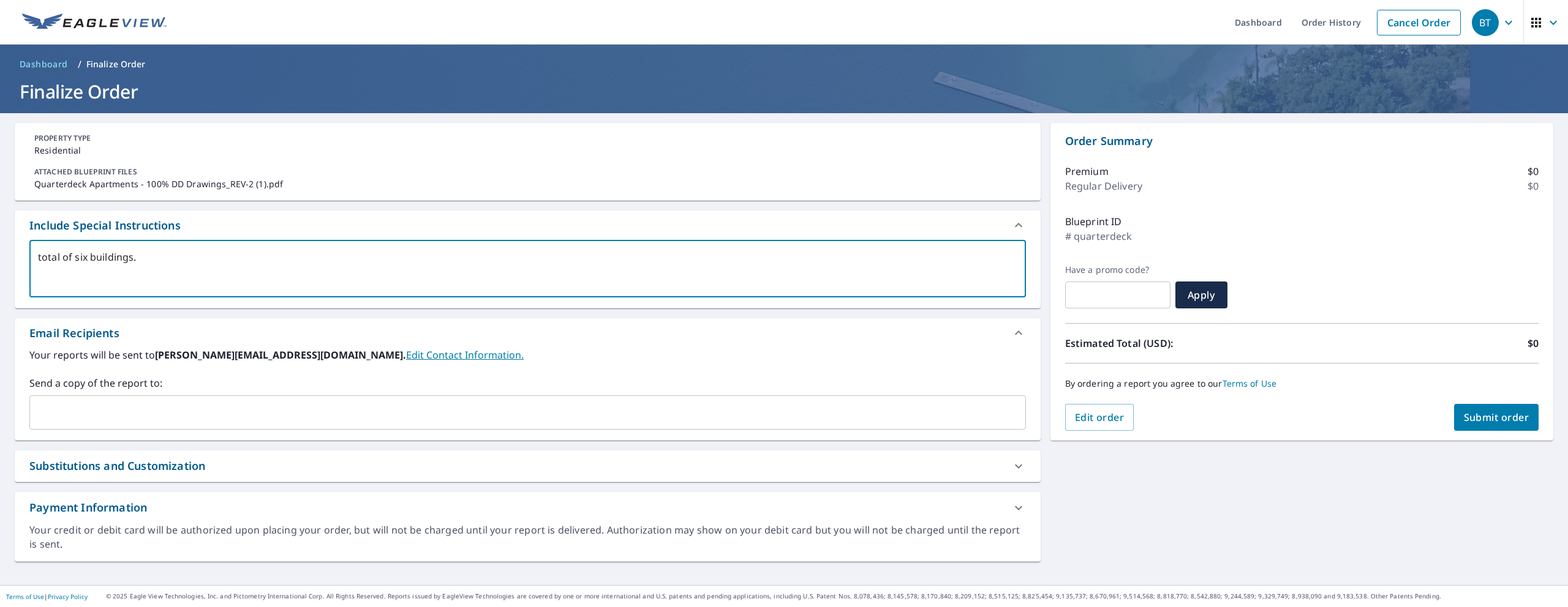
type textarea "total of six buildings. p"
type textarea "x"
type textarea "total of six buildings. p;l"
type textarea "x"
type textarea "total of six buildings. p;le"
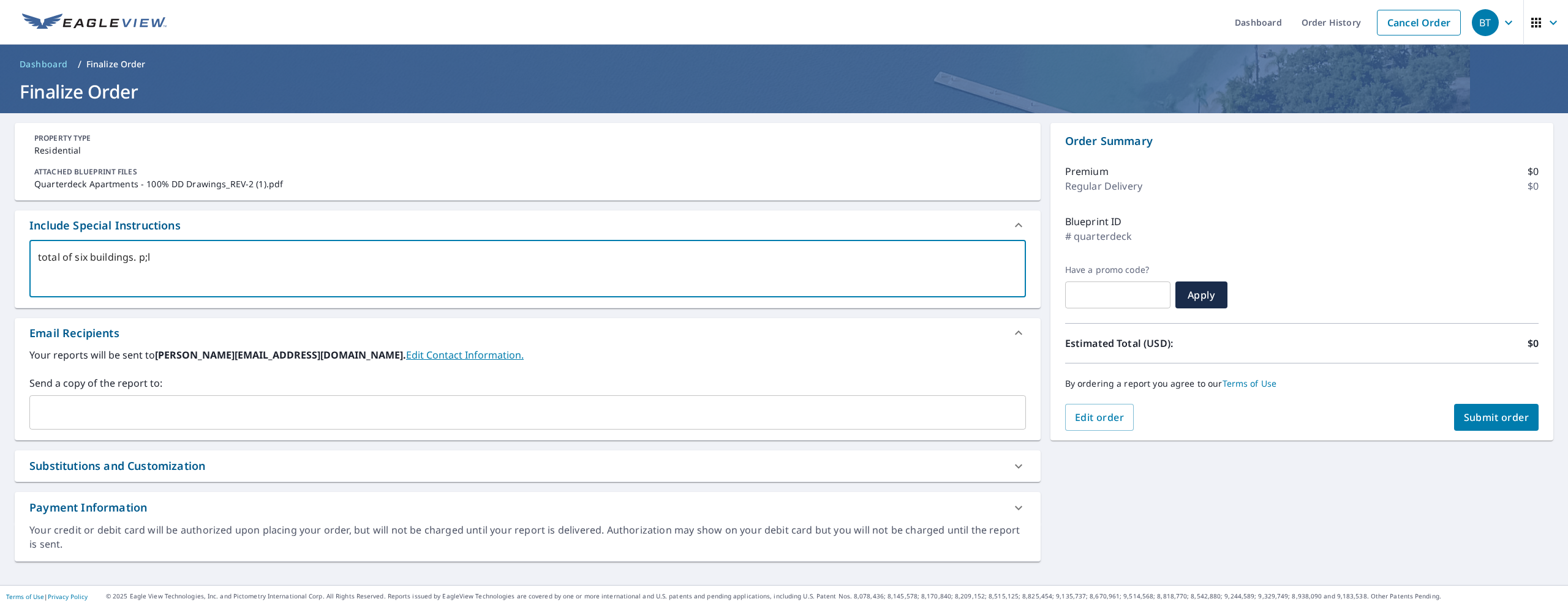
type textarea "x"
type textarea "total of six buildings. p;l"
type textarea "x"
type textarea "total of six buildings. p;"
type textarea "x"
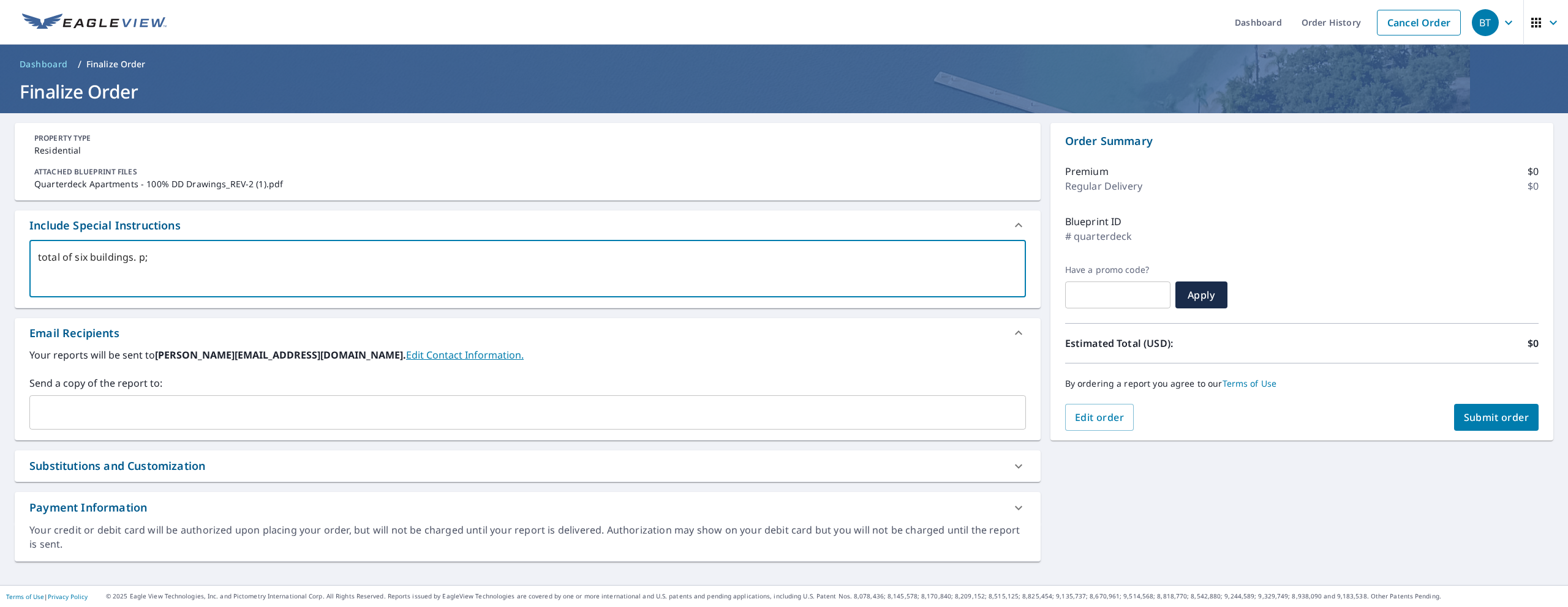
type textarea "total of six buildings. p"
type textarea "x"
type textarea "total of six buildings. pl"
type textarea "x"
type textarea "total of six buildings. ple"
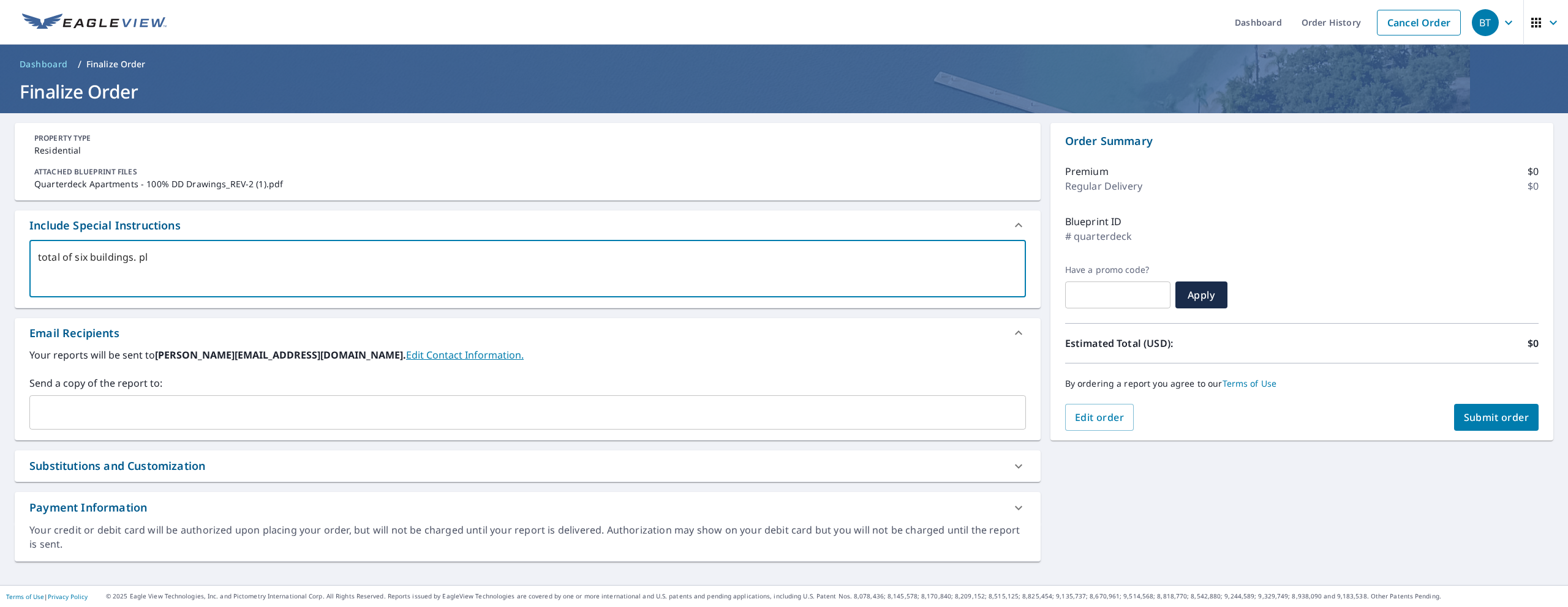
type textarea "x"
type textarea "total of six buildings. plea"
type textarea "x"
type textarea "total of six buildings. [GEOGRAPHIC_DATA]"
type textarea "x"
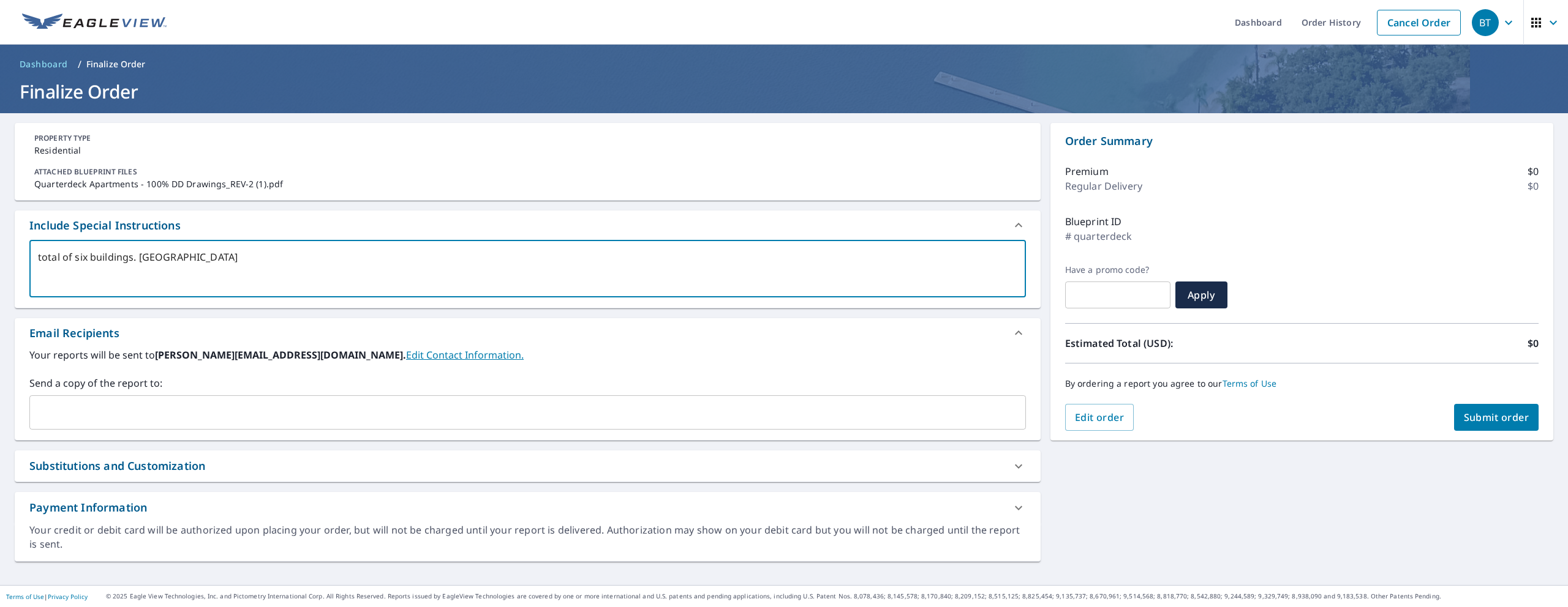
type textarea "total of six buildings. please"
type textarea "x"
type textarea "total of six buildings. please"
type textarea "x"
type textarea "total of six buildings. please a"
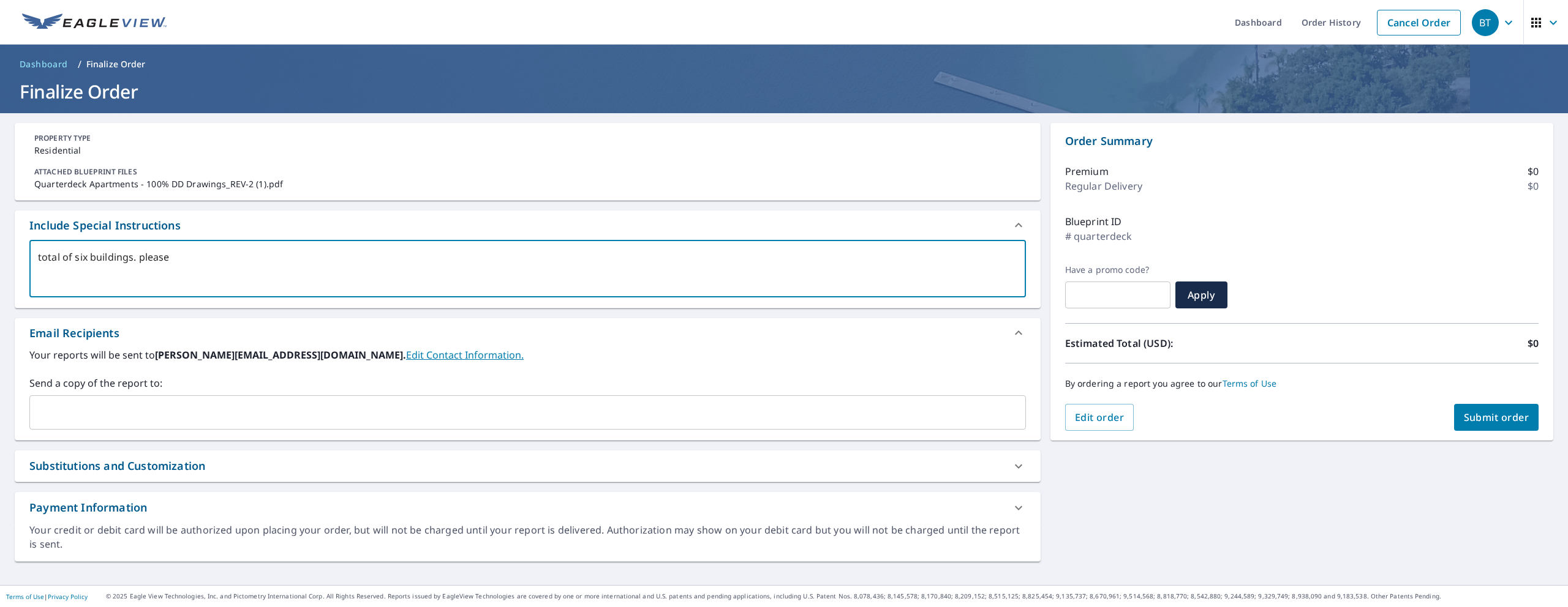
type textarea "x"
type textarea "total of six buildings. please ad"
type textarea "x"
type textarea "total of six buildings. please adv"
type textarea "x"
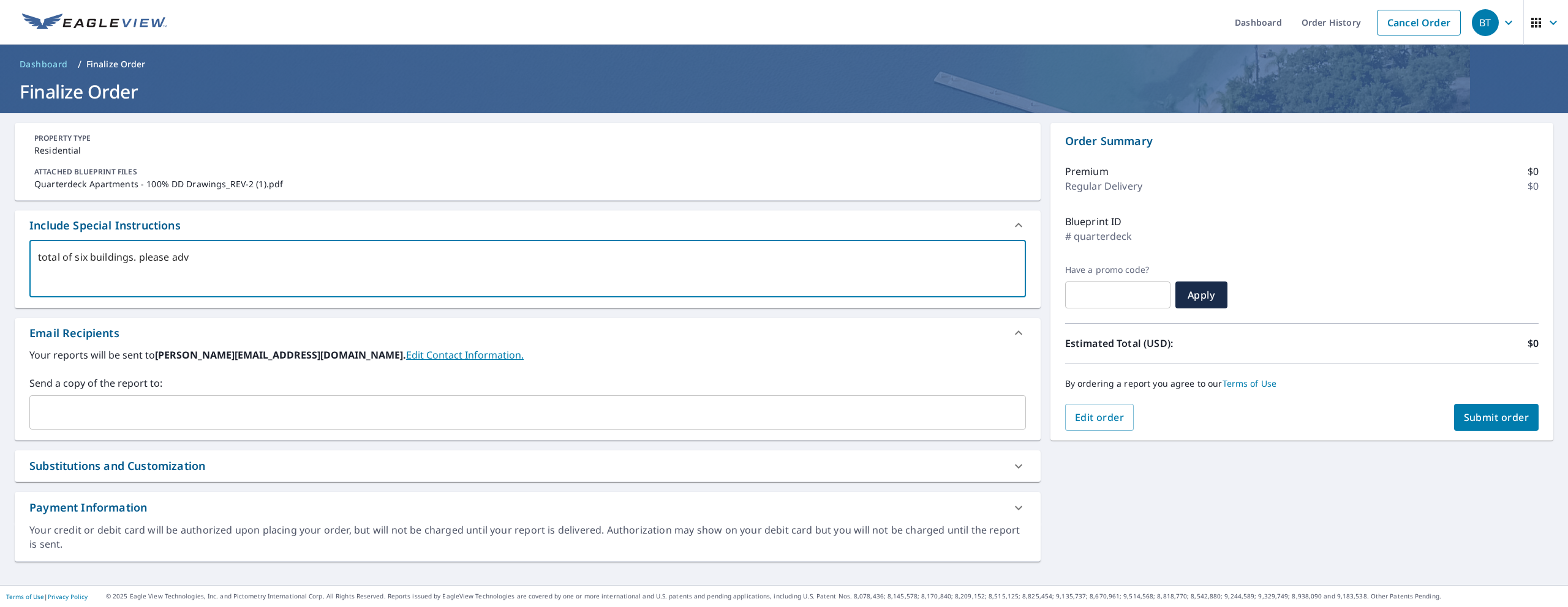
type textarea "total of six buildings. please advi"
type textarea "x"
type textarea "total of six buildings. please advis"
type textarea "x"
type textarea "total of six buildings. please advise"
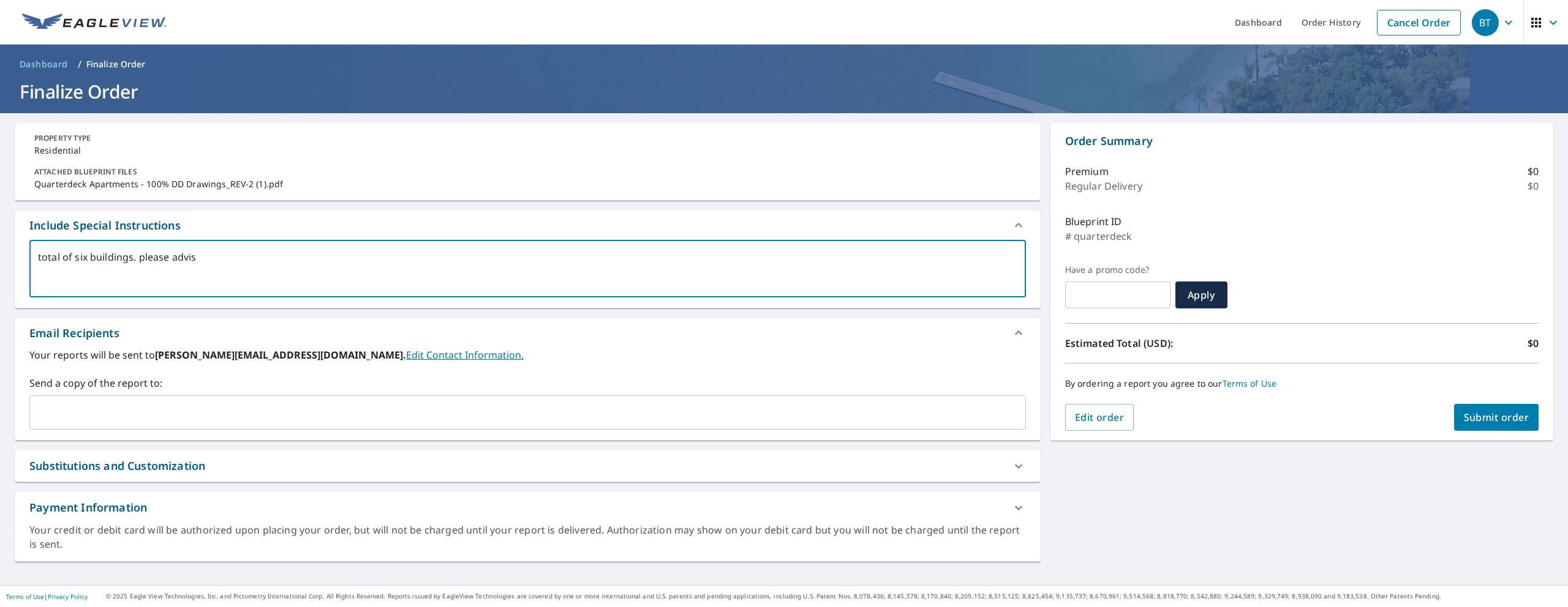
type textarea "x"
type textarea "total of six buildings. please advis"
type textarea "x"
type textarea "total of six buildings. please advi"
type textarea "x"
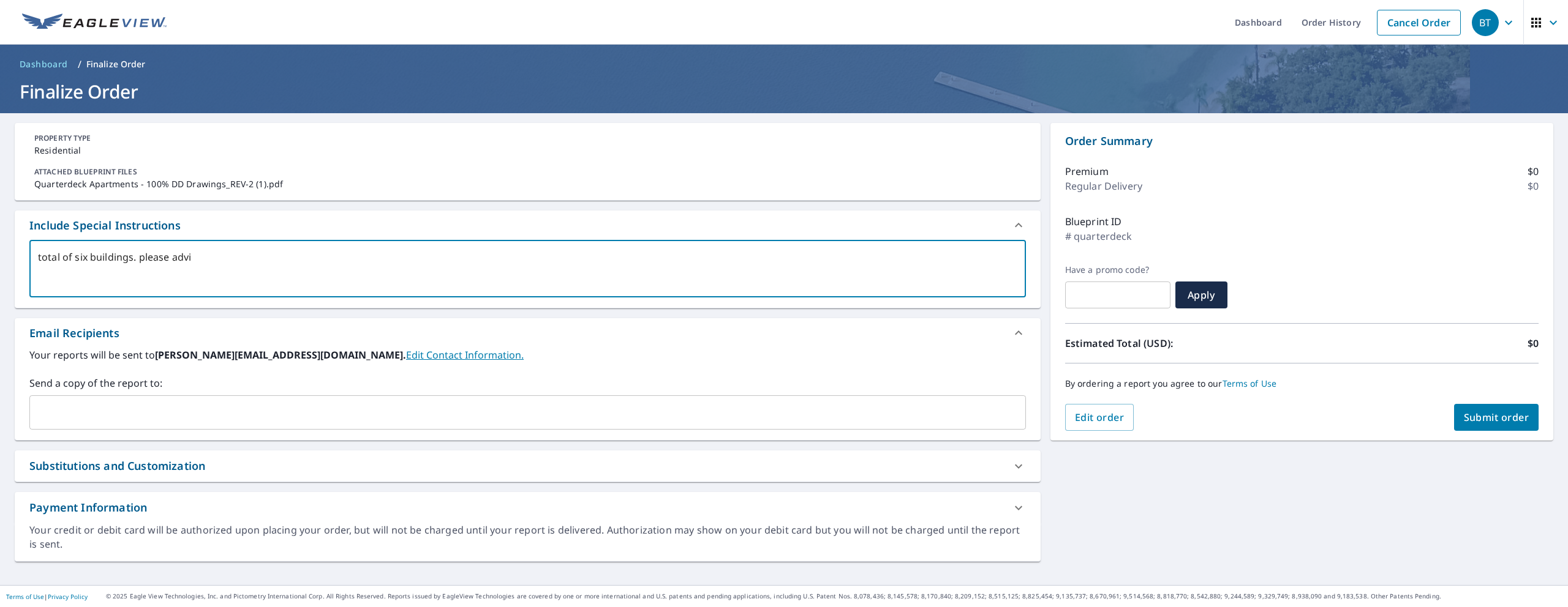
type textarea "total of six buildings. please adv"
type textarea "x"
type textarea "total of six buildings. please ad"
type textarea "x"
type textarea "total of six buildings. please a"
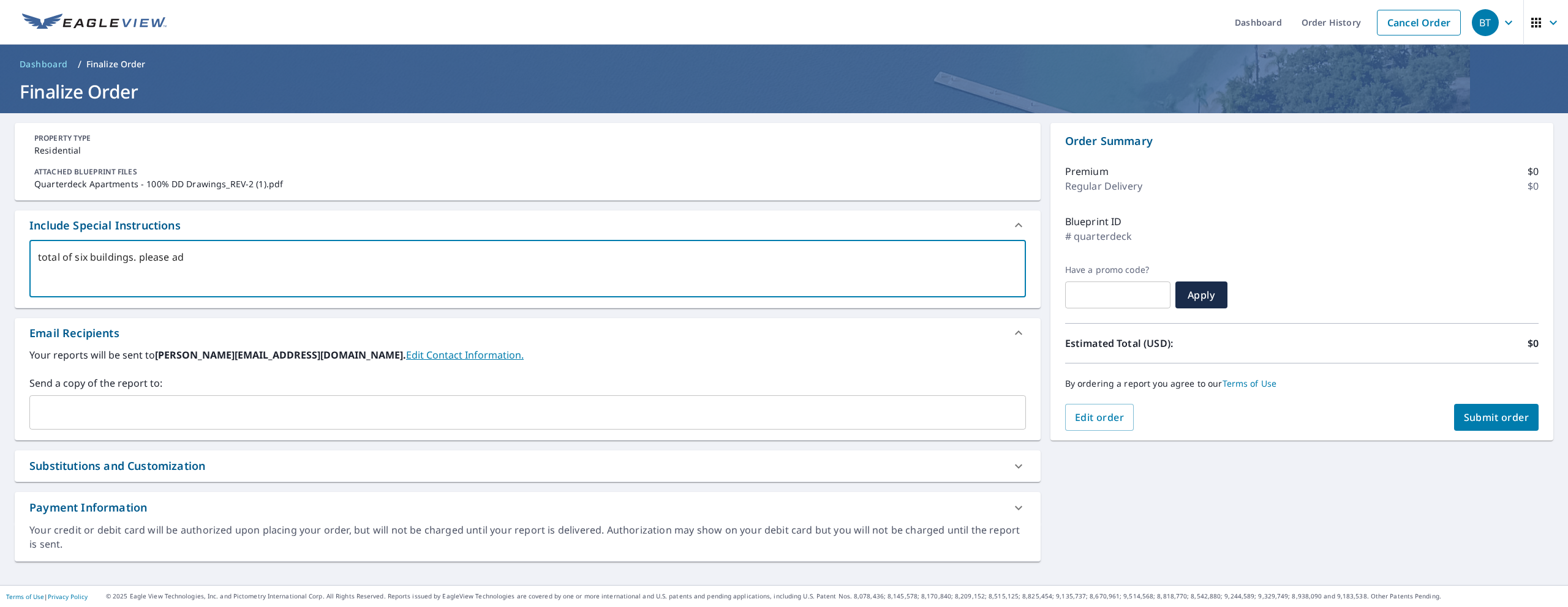
type textarea "x"
type textarea "total of six buildings. please"
type textarea "x"
type textarea "total of six buildings. please"
type textarea "x"
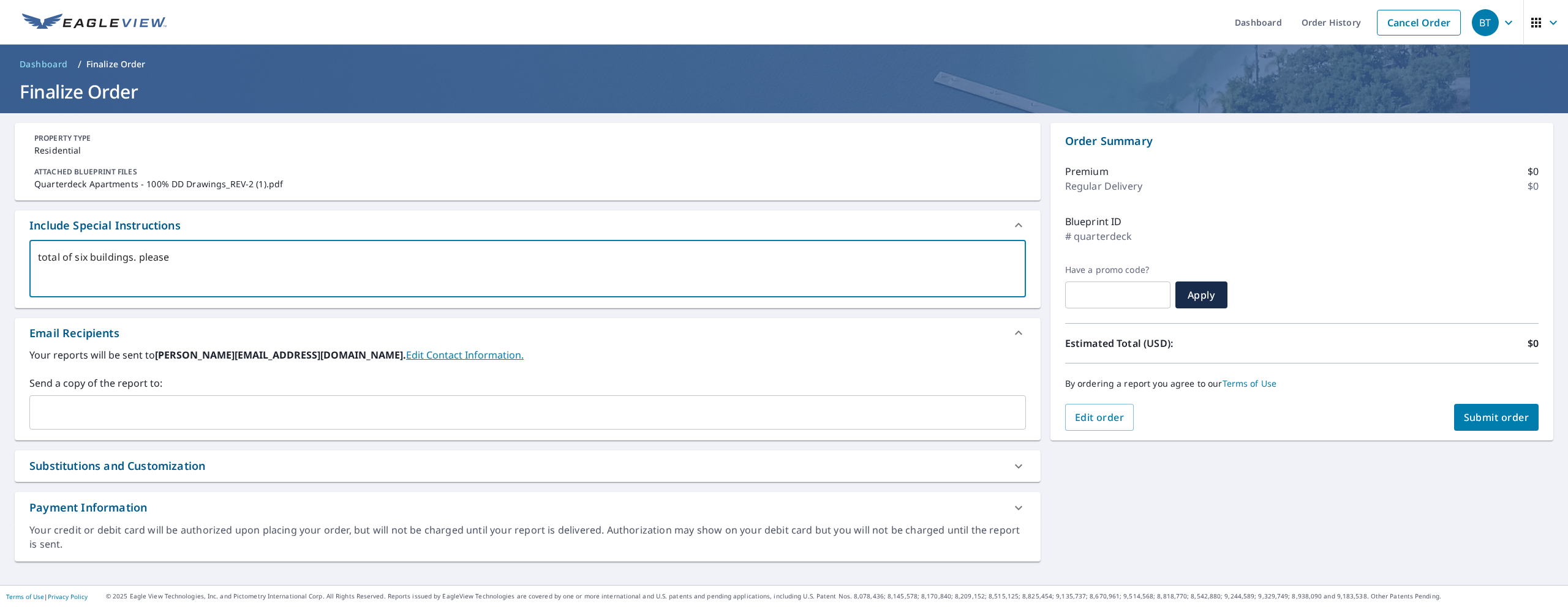
type textarea "total of six buildings. [GEOGRAPHIC_DATA]"
type textarea "x"
type textarea "total of six buildings. plea"
type textarea "x"
type textarea "total of six buildings. ple"
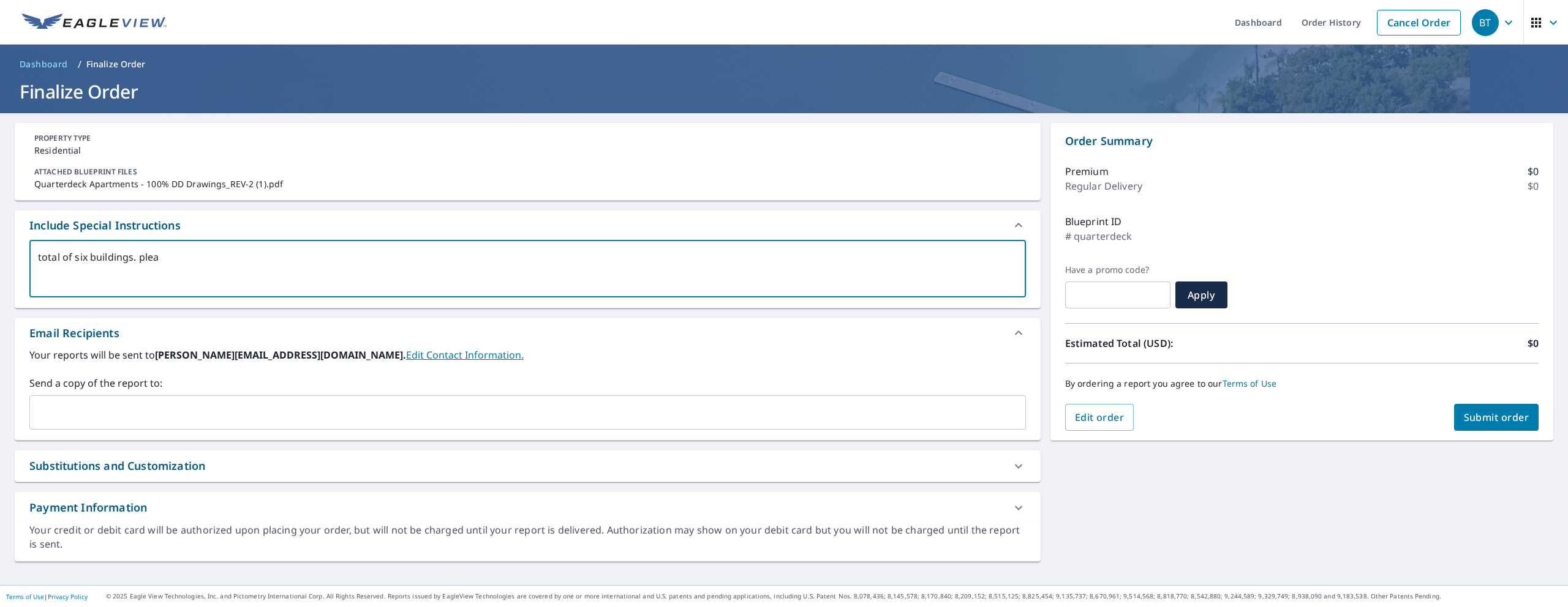
type textarea "x"
type textarea "total of six buildings. pl"
type textarea "x"
type textarea "total of six buildings. p"
type textarea "x"
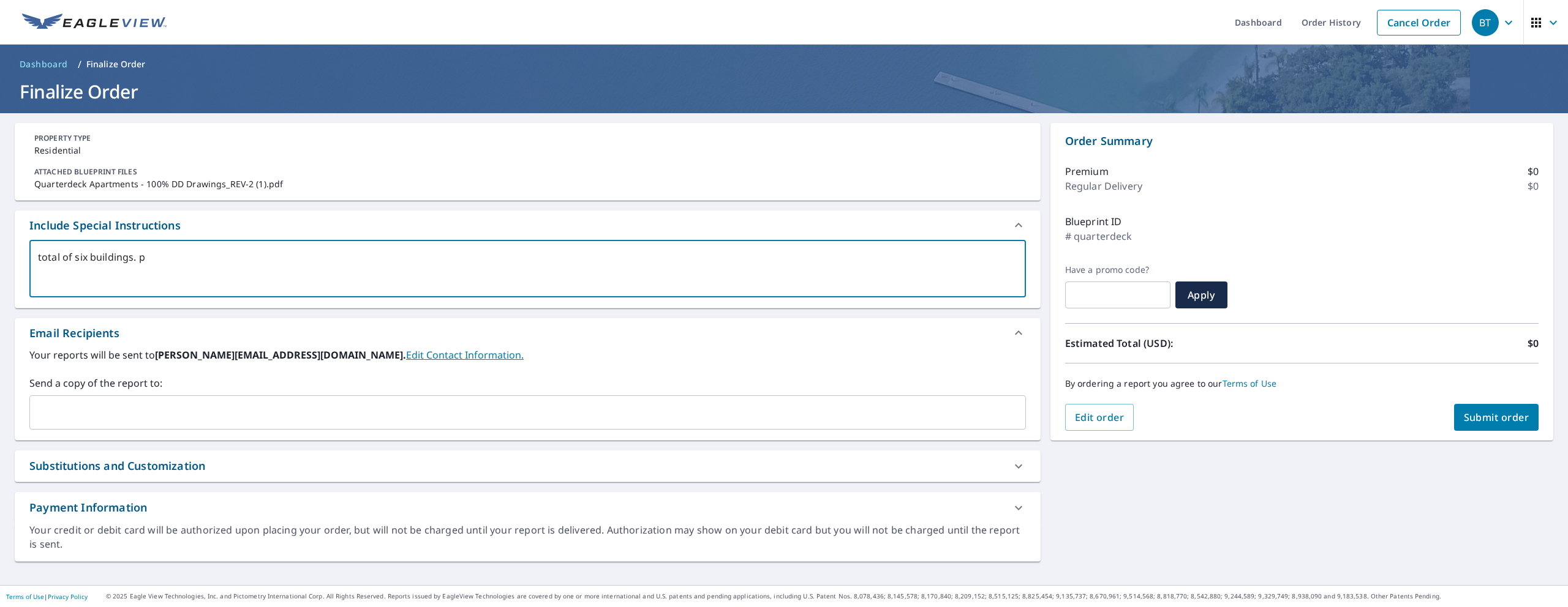
type textarea "total of six buildings."
type textarea "x"
type textarea "total of six buildings."
click at [1464, 418] on span "Submit order" at bounding box center [1497, 417] width 66 height 14
type textarea "x"
